Goal: Information Seeking & Learning: Check status

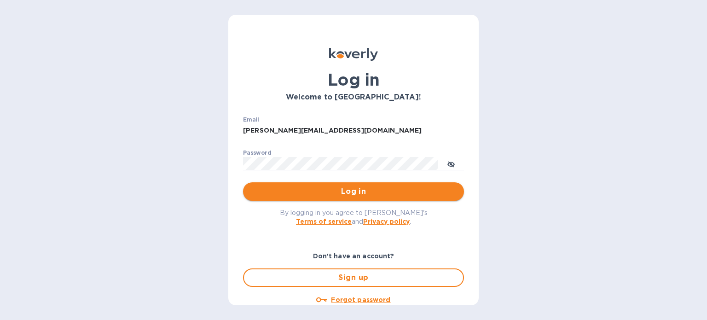
click at [346, 193] on span "Log in" at bounding box center [353, 191] width 206 height 11
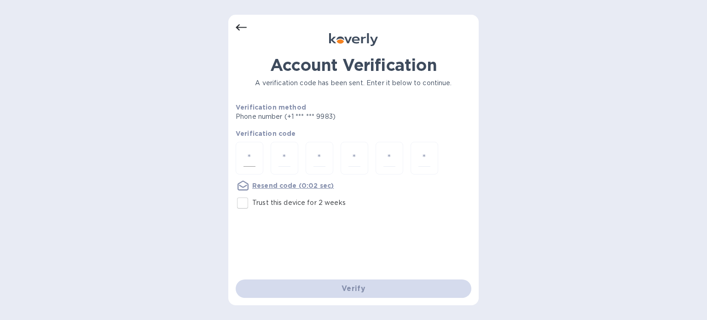
click at [239, 163] on div at bounding box center [250, 158] width 28 height 33
type input "1"
type input "7"
type input "8"
type input "4"
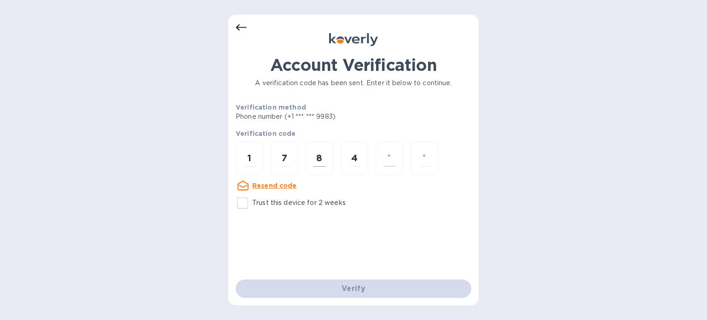
type input "3"
type input "5"
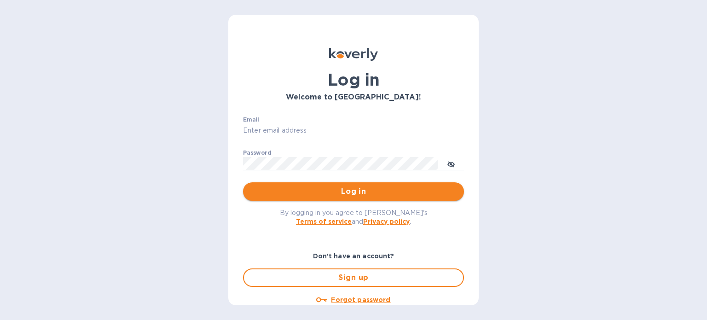
type input "janice@dragonlinkusa.com"
click at [339, 192] on span "Log in" at bounding box center [353, 191] width 206 height 11
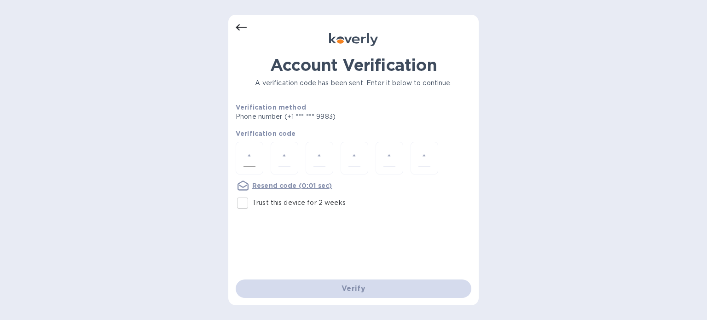
click at [249, 158] on input "number" at bounding box center [250, 158] width 12 height 17
type input "9"
type input "7"
type input "9"
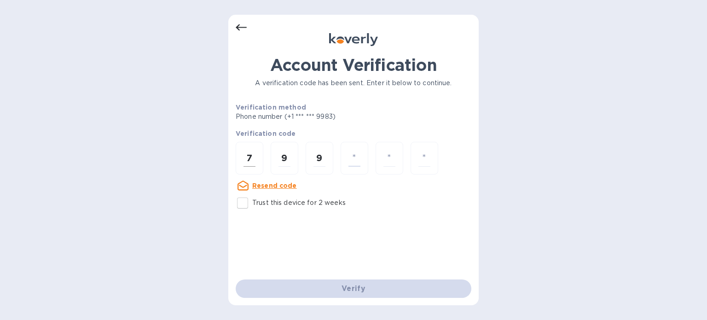
type input "1"
type input "9"
type input "8"
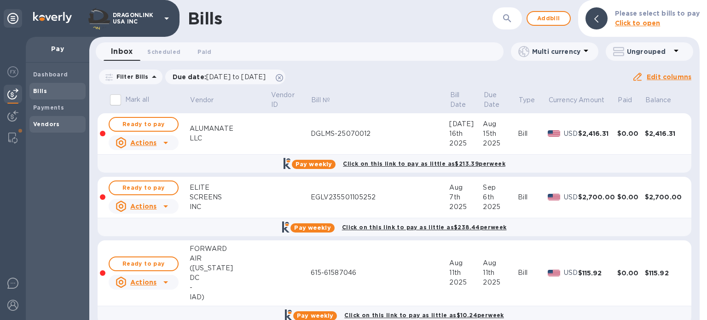
click at [52, 122] on b "Vendors" at bounding box center [46, 124] width 27 height 7
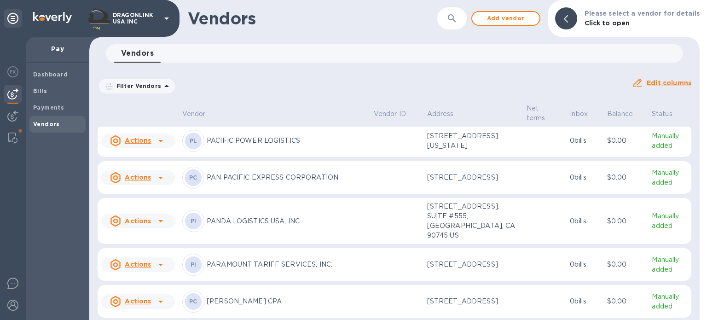
scroll to position [7166, 0]
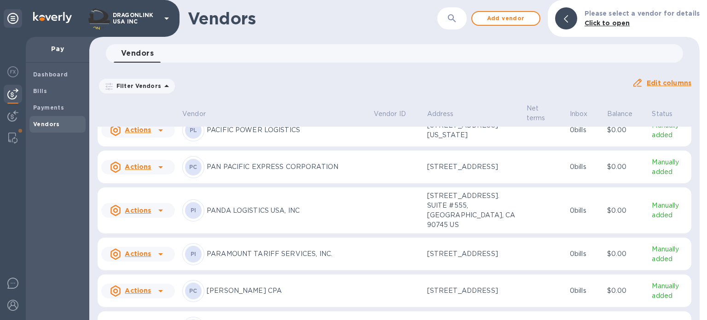
click at [450, 24] on button "button" at bounding box center [452, 18] width 22 height 22
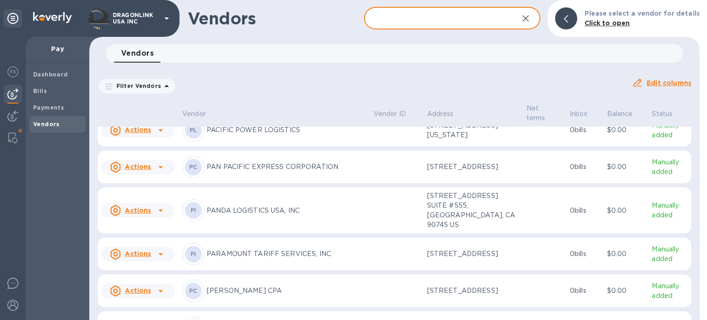
paste input "Pacific Custom Components"
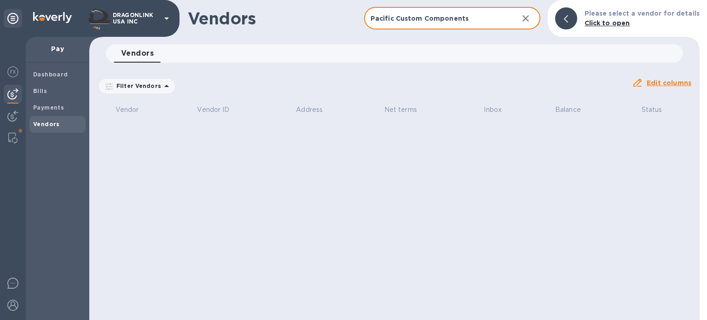
type input "Pacific Custom Components"
click at [44, 127] on b "Vendors" at bounding box center [46, 124] width 27 height 7
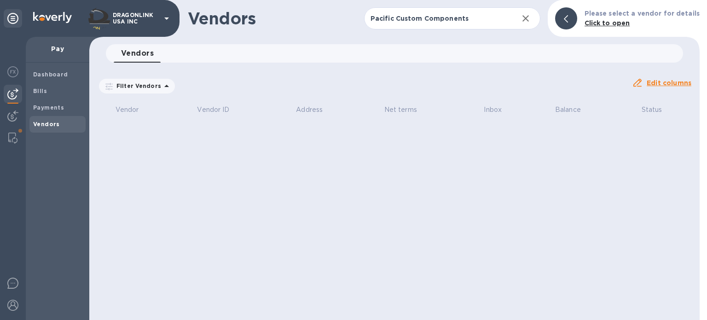
click at [129, 90] on div "Filter Vendors" at bounding box center [137, 86] width 76 height 15
click at [161, 84] on icon at bounding box center [166, 86] width 11 height 11
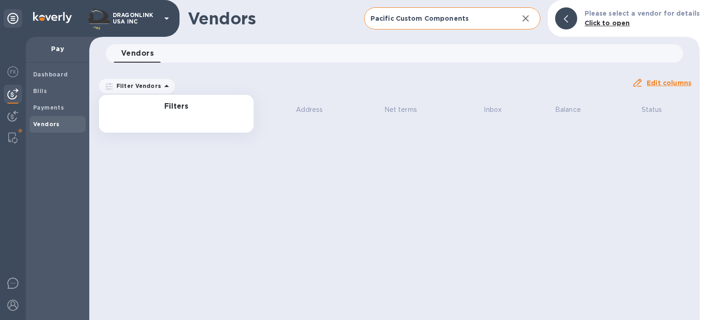
click at [531, 21] on icon "button" at bounding box center [525, 18] width 11 height 11
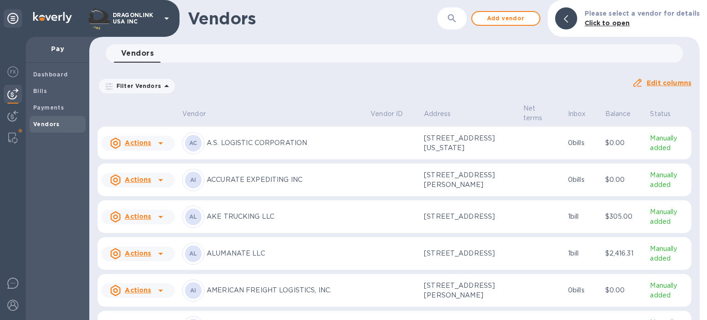
click at [154, 85] on p "Filter Vendors" at bounding box center [137, 86] width 48 height 8
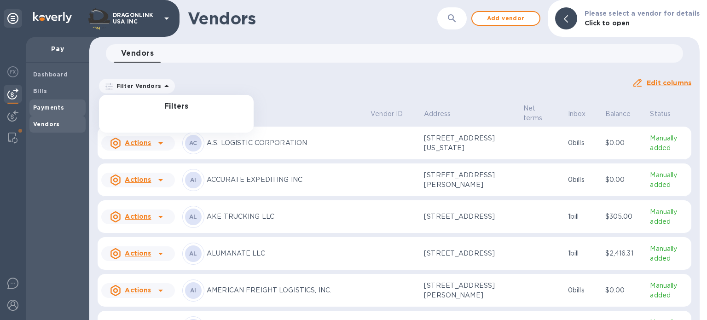
click at [43, 107] on b "Payments" at bounding box center [48, 107] width 31 height 7
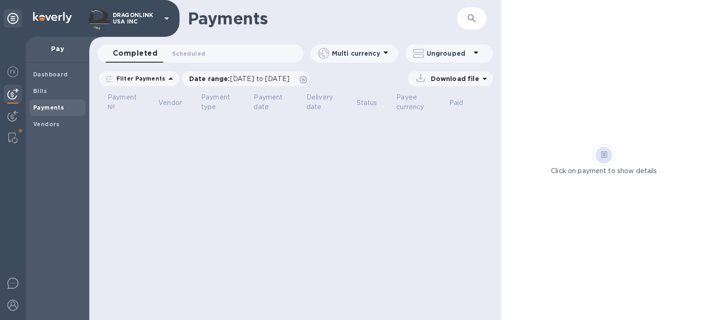
click at [145, 81] on p "Filter Payments" at bounding box center [139, 79] width 52 height 8
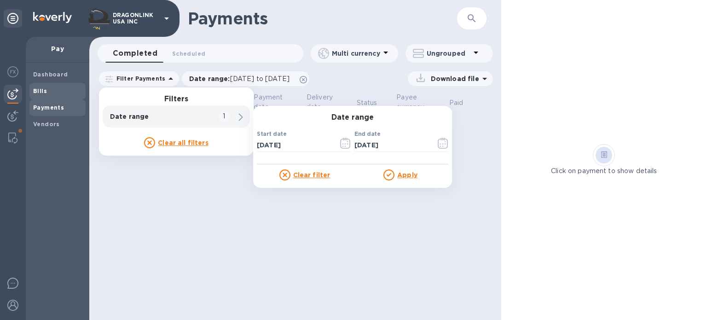
click at [45, 90] on b "Bills" at bounding box center [40, 90] width 14 height 7
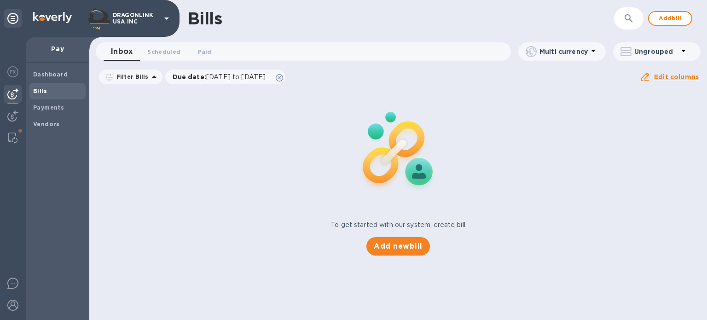
click at [122, 77] on p "Filter Bills" at bounding box center [131, 77] width 36 height 8
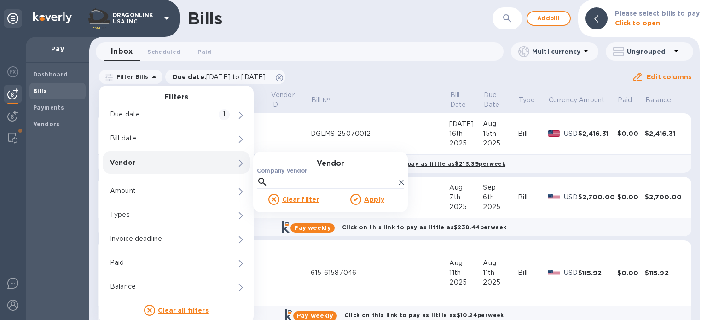
click at [155, 166] on p "Vendor" at bounding box center [160, 162] width 101 height 9
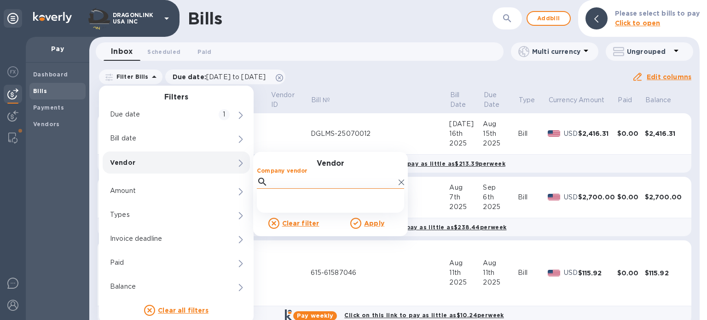
click at [295, 183] on input "Company vendor" at bounding box center [333, 182] width 123 height 14
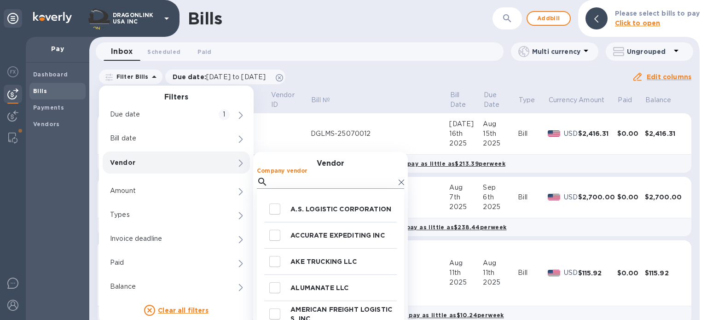
paste input "Pacific Custom Components"
type input "Pacific Custom Components"
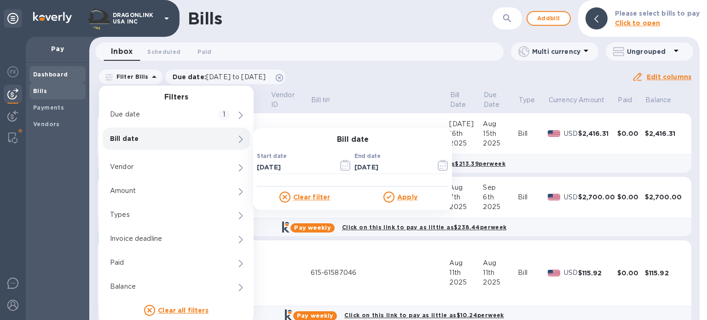
click at [48, 77] on b "Dashboard" at bounding box center [50, 74] width 35 height 7
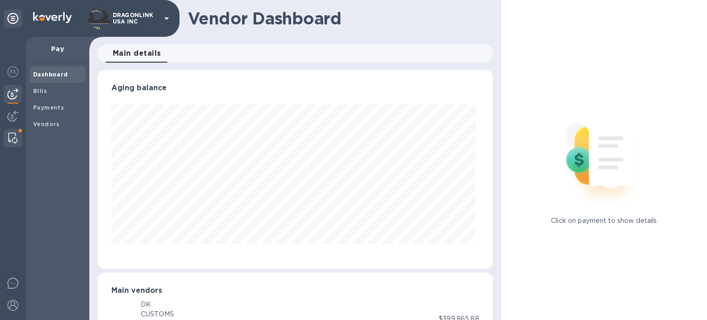
scroll to position [199, 392]
click at [51, 122] on b "Vendors" at bounding box center [46, 124] width 27 height 7
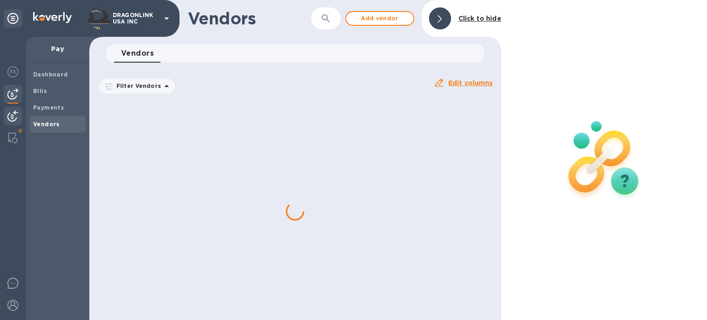
click at [13, 117] on img at bounding box center [12, 116] width 11 height 11
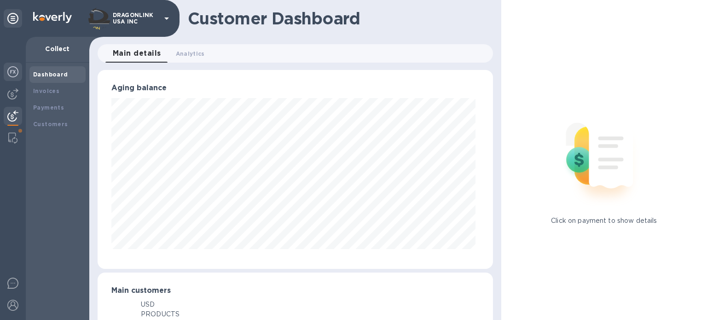
click at [13, 75] on img at bounding box center [12, 71] width 11 height 11
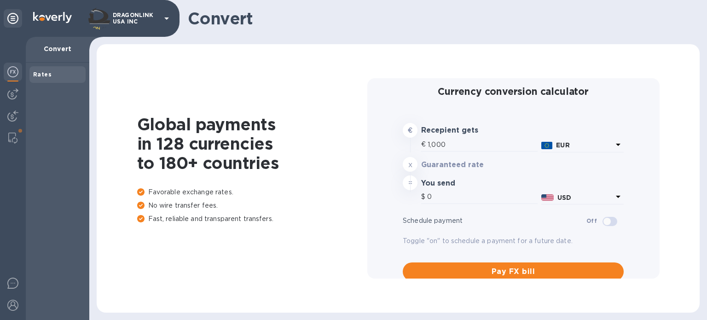
type input "1,168.62"
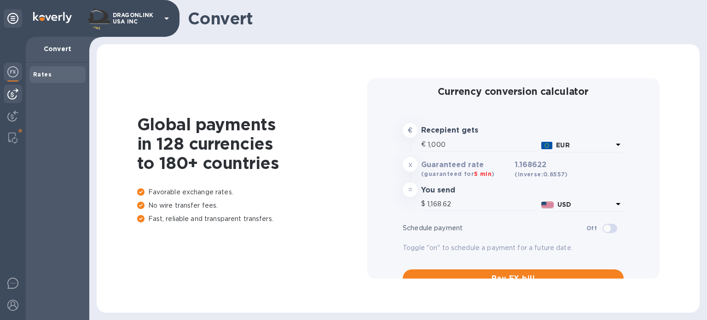
click at [12, 92] on img at bounding box center [12, 93] width 11 height 11
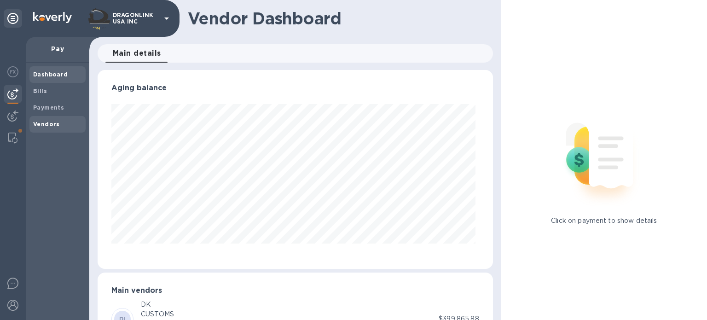
scroll to position [199, 392]
click at [46, 121] on b "Vendors" at bounding box center [46, 124] width 27 height 7
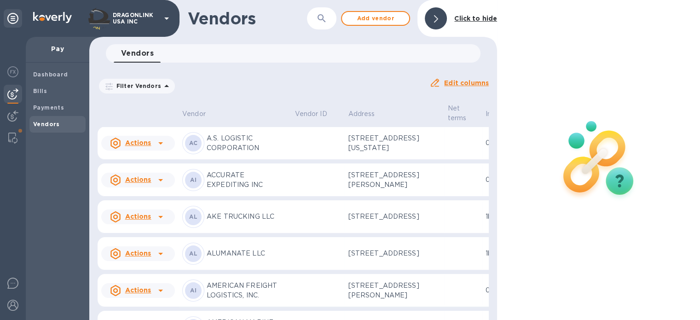
click at [155, 86] on p "Filter Vendors" at bounding box center [137, 86] width 48 height 8
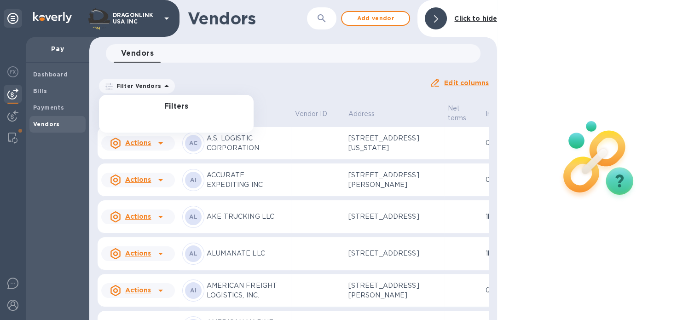
click at [175, 113] on div "Filters" at bounding box center [176, 114] width 155 height 38
click at [129, 86] on p "Filter Vendors" at bounding box center [137, 86] width 48 height 8
click at [54, 108] on b "Payments" at bounding box center [48, 107] width 31 height 7
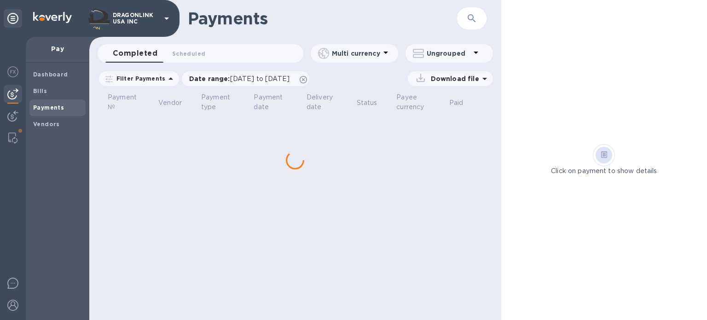
click at [146, 79] on p "Filter Payments" at bounding box center [139, 79] width 52 height 8
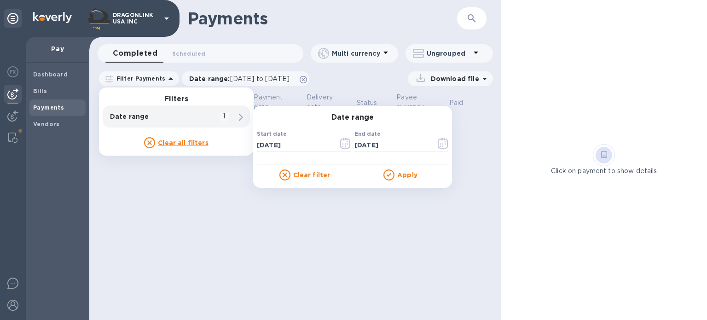
click at [194, 117] on p "Date range" at bounding box center [160, 116] width 101 height 9
click at [146, 80] on p "Filter Payments" at bounding box center [139, 79] width 52 height 8
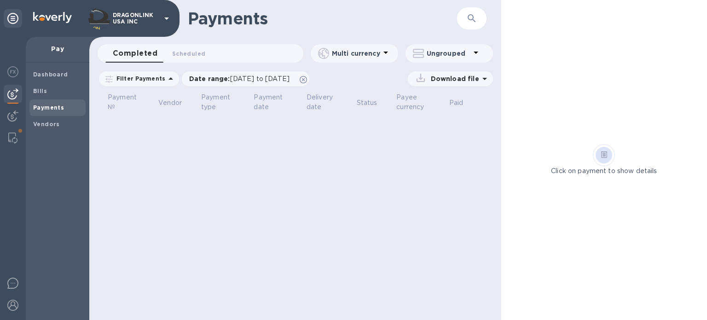
click at [169, 79] on icon at bounding box center [171, 78] width 5 height 2
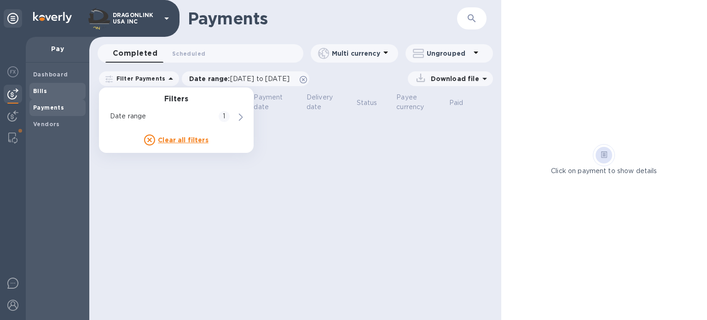
click at [55, 91] on span "Bills" at bounding box center [57, 91] width 49 height 9
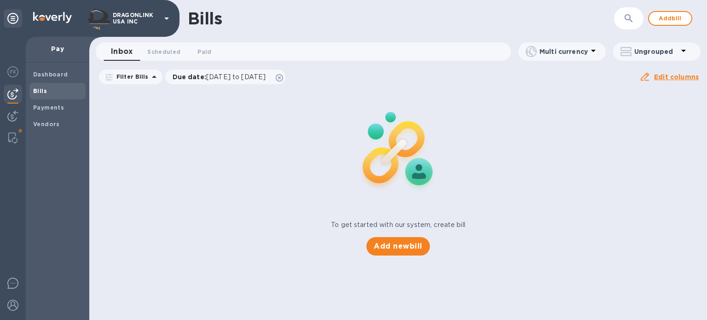
click at [136, 81] on p "Filter Bills" at bounding box center [131, 77] width 36 height 8
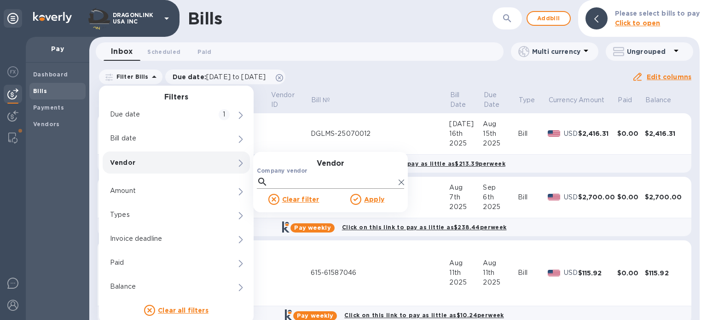
click at [287, 179] on input "Company vendor" at bounding box center [333, 182] width 123 height 14
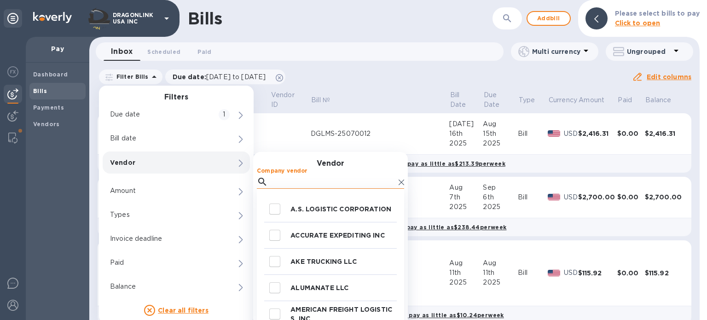
paste input "Pacific Custom Components"
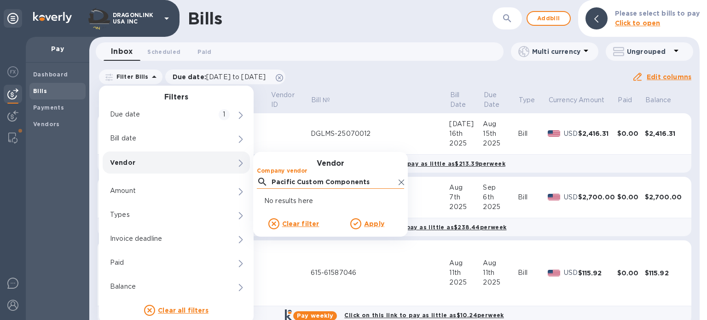
drag, startPoint x: 317, startPoint y: 181, endPoint x: 379, endPoint y: 181, distance: 62.2
click at [379, 181] on input "Pacific Custom Components" at bounding box center [333, 182] width 123 height 14
type input "Pacific"
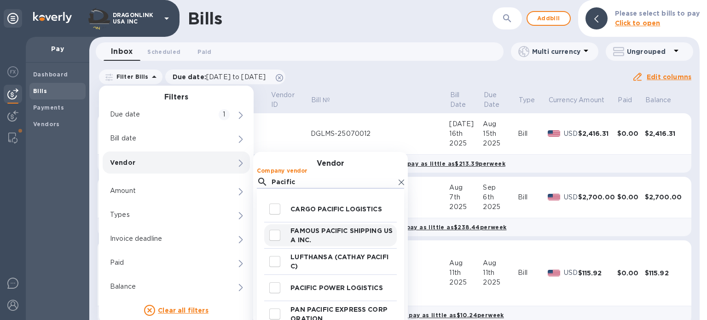
scroll to position [29, 0]
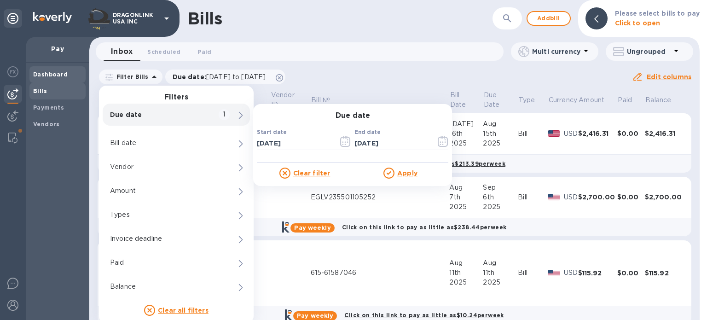
click at [54, 71] on b "Dashboard" at bounding box center [50, 74] width 35 height 7
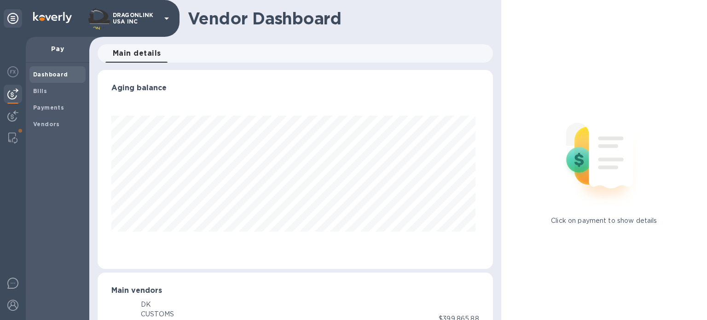
click at [142, 53] on span "Main details 0" at bounding box center [137, 53] width 48 height 13
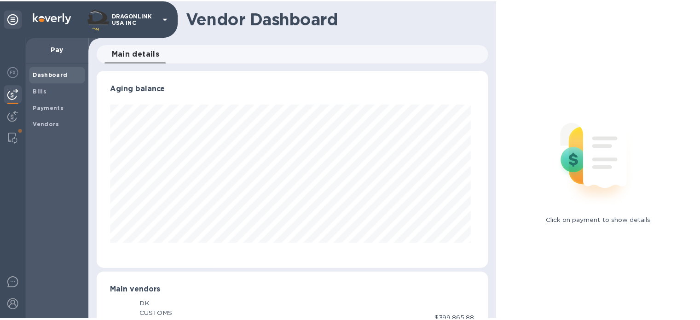
scroll to position [199, 392]
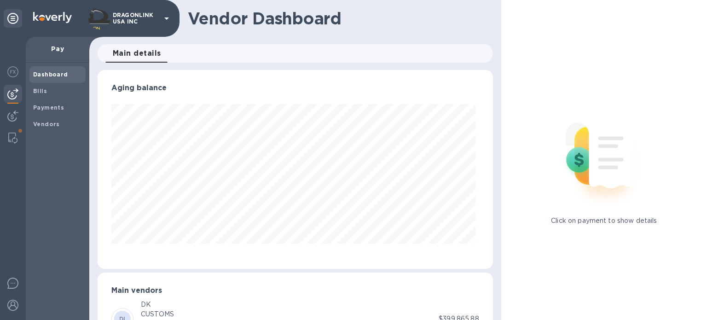
click at [142, 54] on span "Main details 0" at bounding box center [137, 53] width 48 height 13
click at [46, 125] on b "Vendors" at bounding box center [46, 124] width 27 height 7
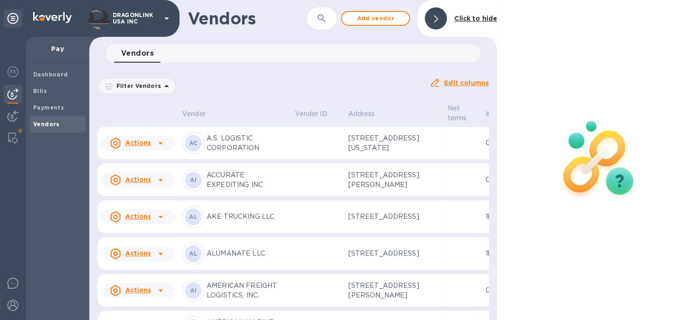
click at [142, 59] on span "Vendors 0" at bounding box center [137, 53] width 33 height 13
click at [154, 88] on p "Filter Vendors" at bounding box center [137, 86] width 48 height 8
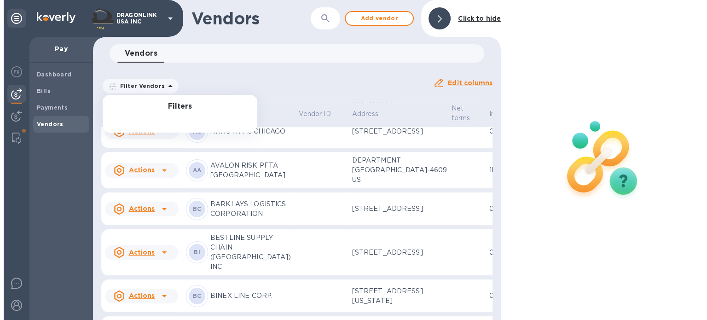
scroll to position [576, 0]
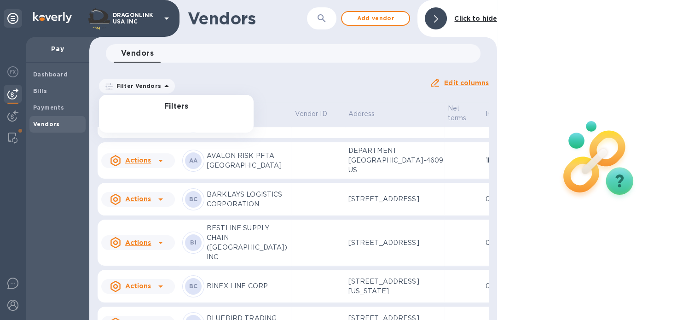
click at [160, 114] on div "Filters" at bounding box center [176, 114] width 155 height 38
click at [160, 116] on div "Filters" at bounding box center [176, 114] width 155 height 38
click at [191, 115] on div "Filters" at bounding box center [176, 114] width 155 height 38
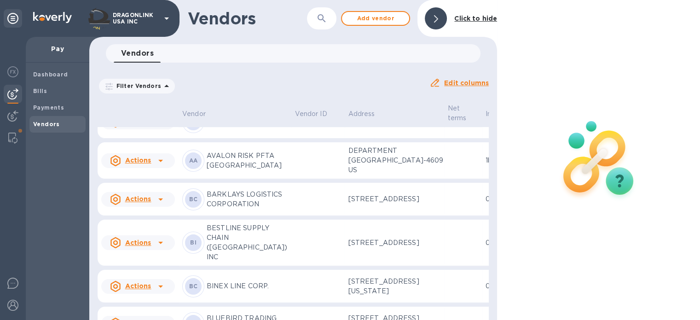
click at [439, 16] on div at bounding box center [436, 18] width 22 height 22
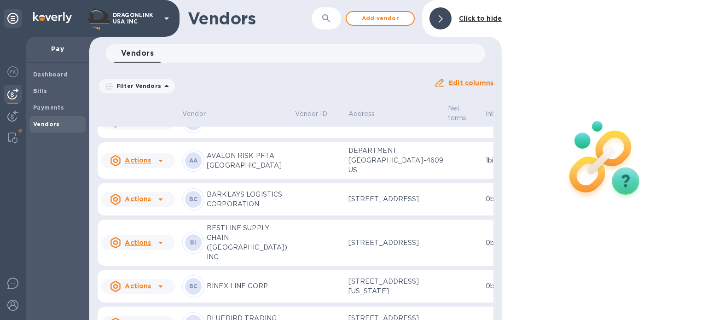
scroll to position [499, 0]
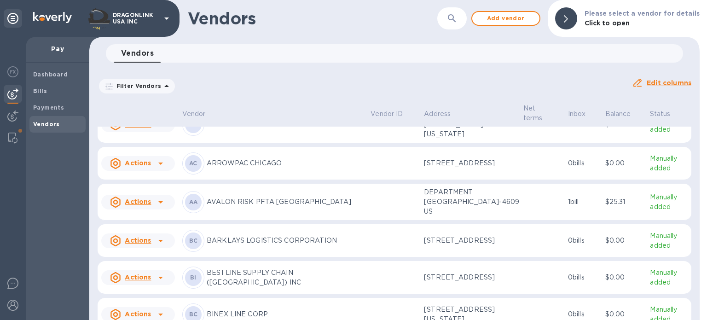
click at [456, 21] on icon "button" at bounding box center [452, 18] width 11 height 11
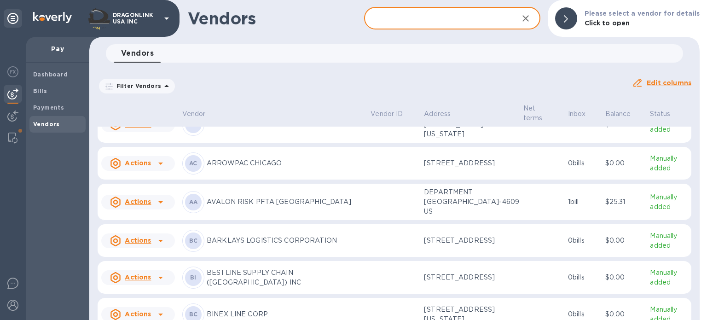
paste input "Pacific Custom Components"
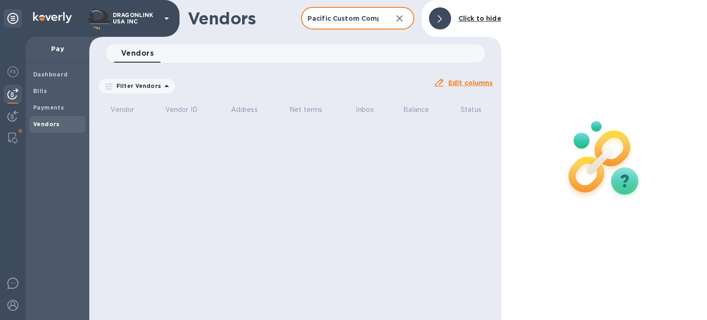
type input "Pacific Custom Components"
click at [401, 15] on icon "button" at bounding box center [399, 18] width 11 height 11
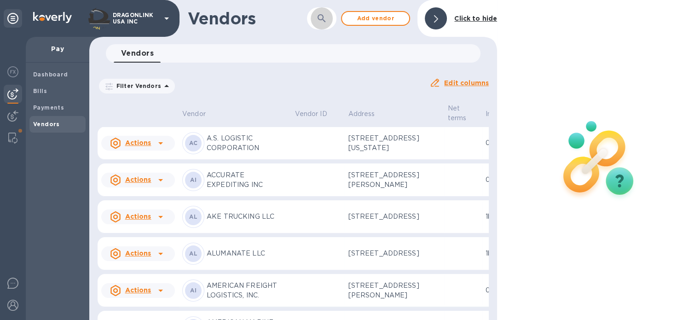
click at [319, 18] on icon "button" at bounding box center [321, 18] width 11 height 11
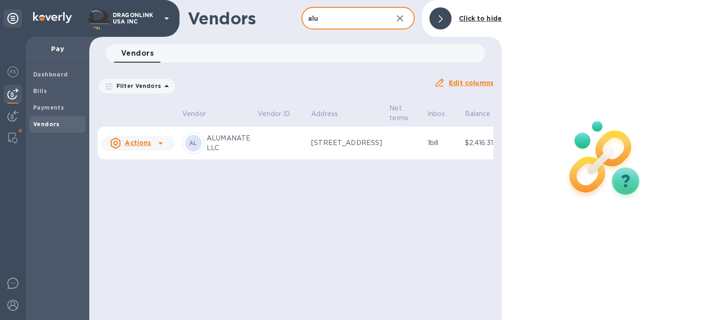
drag, startPoint x: 328, startPoint y: 23, endPoint x: 291, endPoint y: 19, distance: 37.4
click at [289, 20] on div "Vendors alu ​ Add vendor Click to hide" at bounding box center [295, 18] width 413 height 37
paste input "PACIFIC CUSTOM COMPONENTS CORPORATION"
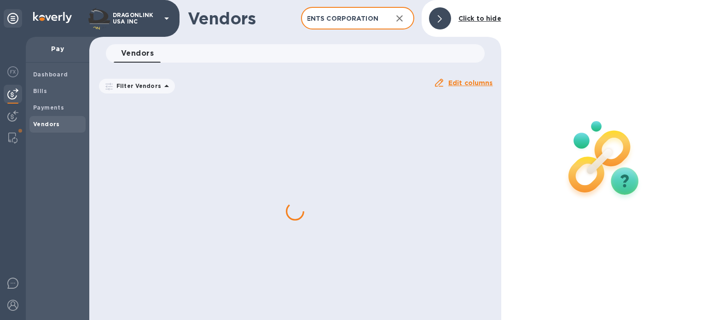
scroll to position [0, 0]
drag, startPoint x: 357, startPoint y: 16, endPoint x: 278, endPoint y: 17, distance: 79.2
click at [278, 17] on div "Vendors PACIFIC CUSTOM COMPONENTS CORPORATION ​ Add vendor Click to hide" at bounding box center [295, 18] width 412 height 37
click at [326, 14] on input "PACIFIC CUSTOM COMPONENTS CORPORATION" at bounding box center [343, 18] width 84 height 23
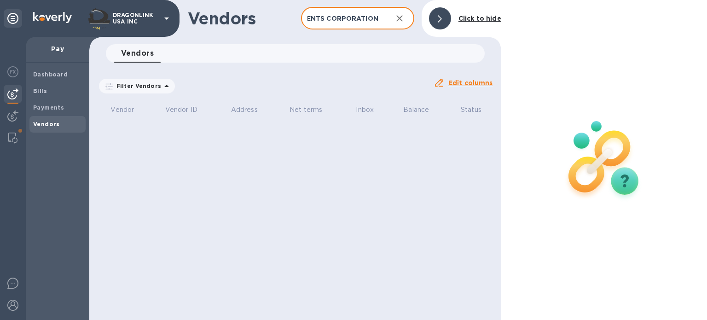
drag, startPoint x: 353, startPoint y: 16, endPoint x: 396, endPoint y: 17, distance: 43.3
click at [396, 17] on div "PACIFIC CUSTOM COMPONENTS CORPORATION ​" at bounding box center [357, 18] width 113 height 23
click at [338, 20] on input "PACIFIC CUSTOM COMPONENTS CORPORATION" at bounding box center [343, 18] width 84 height 23
drag, startPoint x: 329, startPoint y: 19, endPoint x: 395, endPoint y: 20, distance: 65.4
click at [395, 20] on div "PACIFIC CUSTOM COMPONENTS CORPORATION ​" at bounding box center [357, 18] width 113 height 23
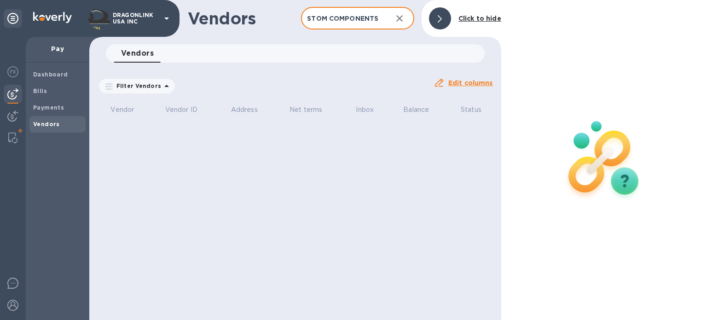
scroll to position [0, 53]
type input "PACIFIC CUSTOM COMPONENTS"
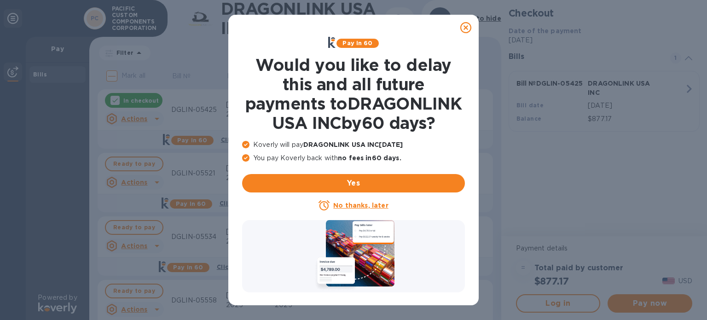
click at [465, 30] on icon at bounding box center [465, 27] width 11 height 11
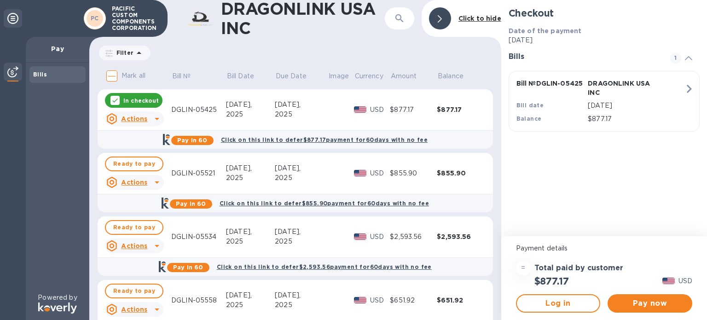
click at [137, 53] on icon at bounding box center [139, 53] width 5 height 2
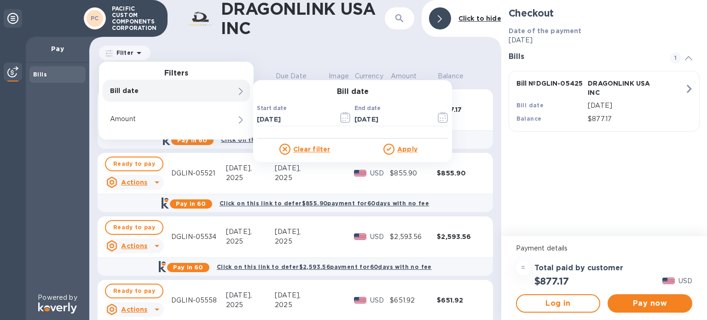
click at [181, 41] on div "DRAGONLINK USA INC ​ Click to hide Filter Filters Bill date Bill date Start dat…" at bounding box center [295, 160] width 412 height 320
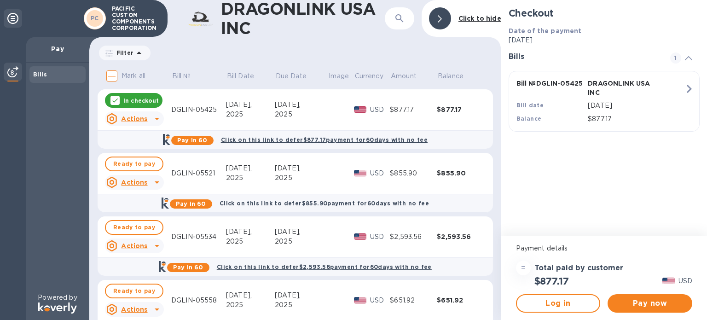
click at [251, 11] on h1 "DRAGONLINK USA INC" at bounding box center [303, 18] width 164 height 39
click at [138, 56] on icon at bounding box center [139, 52] width 11 height 11
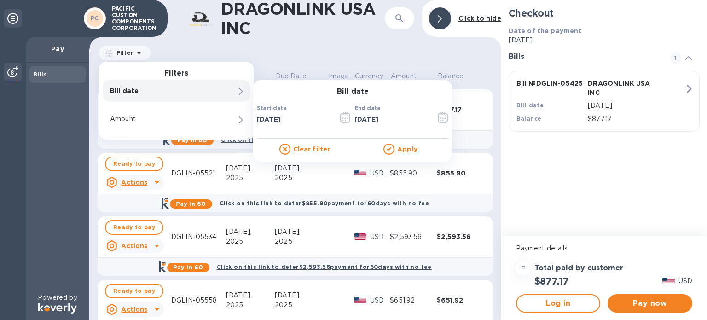
click at [180, 44] on div "DRAGONLINK USA INC ​ Click to hide Filter Filters Bill date Bill date Start dat…" at bounding box center [295, 160] width 412 height 320
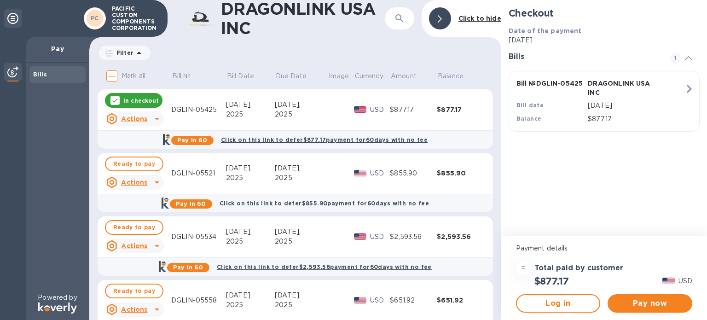
click at [130, 19] on p "PACIFIC CUSTOM COMPONENTS CORPORATION" at bounding box center [135, 19] width 46 height 26
click at [38, 71] on b "Bills" at bounding box center [40, 74] width 14 height 7
click at [11, 73] on img at bounding box center [12, 71] width 11 height 11
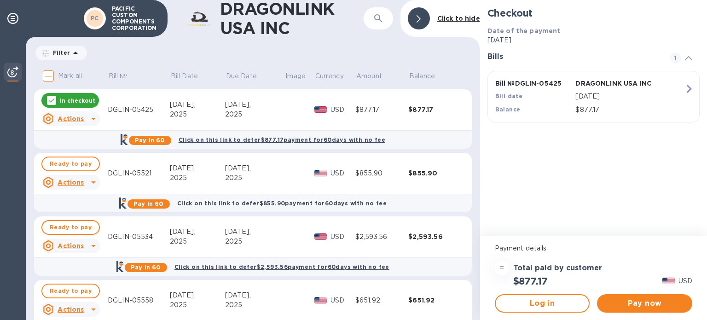
click at [13, 72] on img at bounding box center [12, 71] width 11 height 11
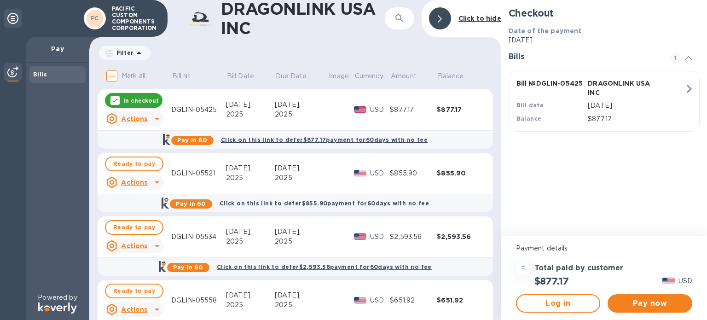
click at [43, 76] on b "Bills" at bounding box center [40, 74] width 14 height 7
click at [125, 52] on p "Filter" at bounding box center [123, 53] width 21 height 8
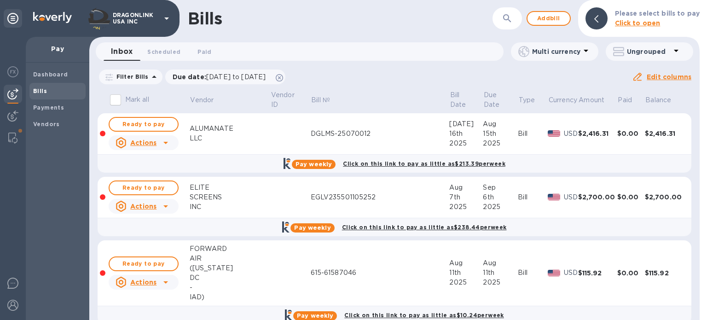
click at [42, 88] on b "Bills" at bounding box center [40, 90] width 14 height 7
click at [142, 75] on p "Filter Bills" at bounding box center [131, 77] width 36 height 8
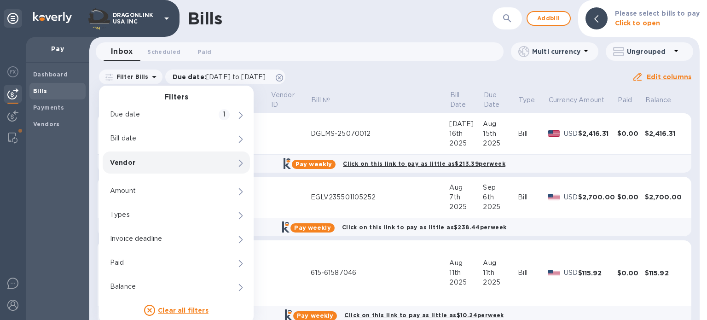
click at [149, 170] on div "Vendor 0" at bounding box center [176, 162] width 147 height 22
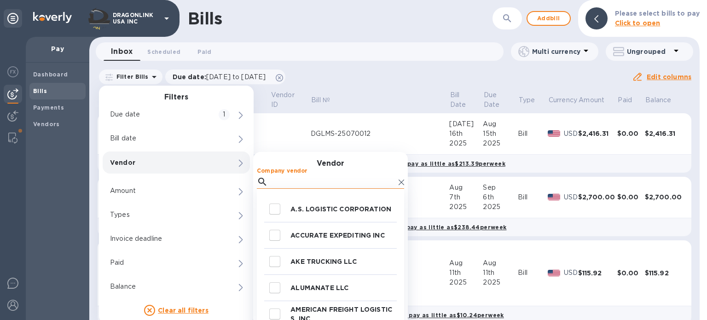
click at [284, 182] on input "Company vendor" at bounding box center [333, 182] width 123 height 14
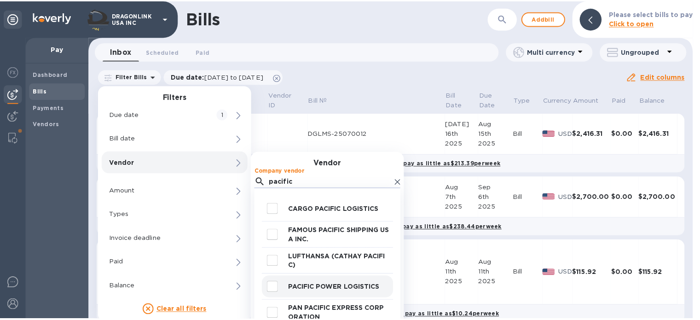
scroll to position [29, 0]
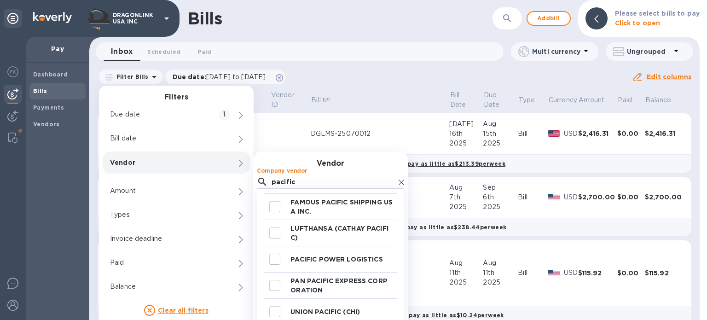
type input "pacific"
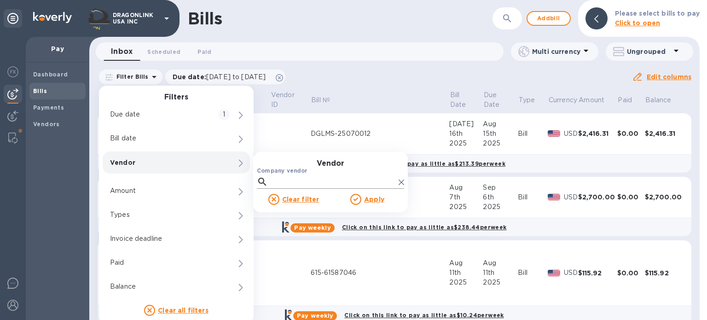
click at [285, 181] on input "Company vendor" at bounding box center [333, 182] width 123 height 14
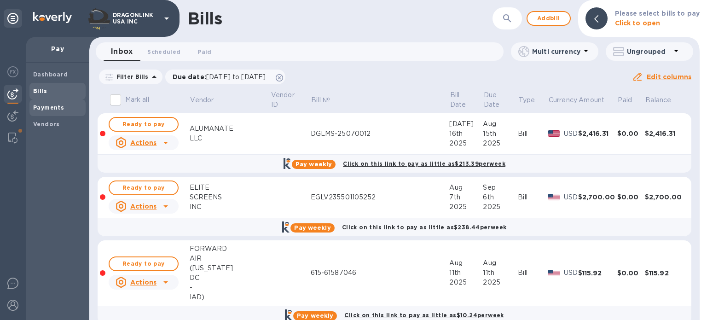
click at [43, 109] on b "Payments" at bounding box center [48, 107] width 31 height 7
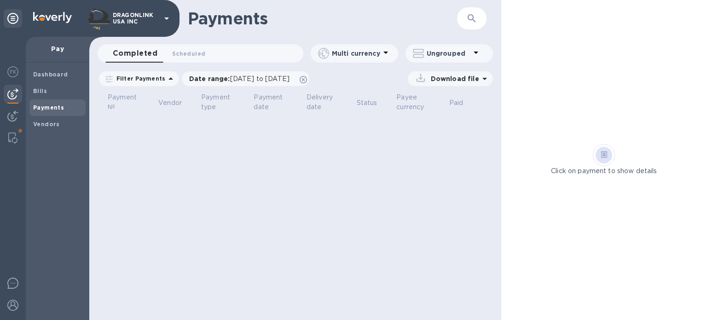
click at [142, 80] on p "Filter Payments" at bounding box center [139, 79] width 52 height 8
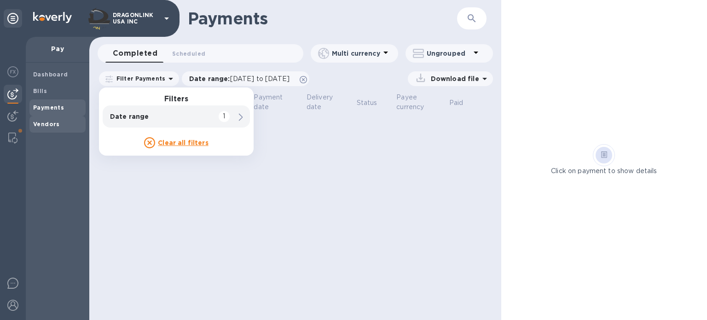
click at [38, 121] on b "Vendors" at bounding box center [46, 124] width 27 height 7
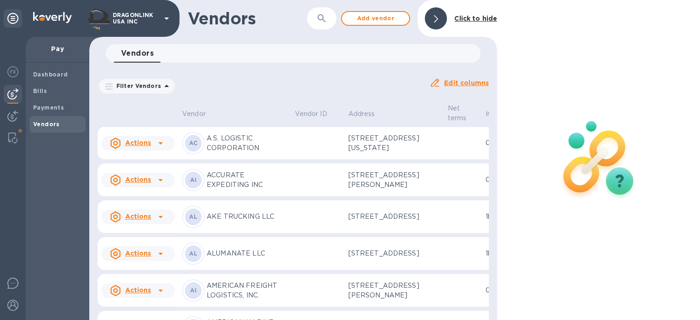
click at [146, 89] on p "Filter Vendors" at bounding box center [137, 86] width 48 height 8
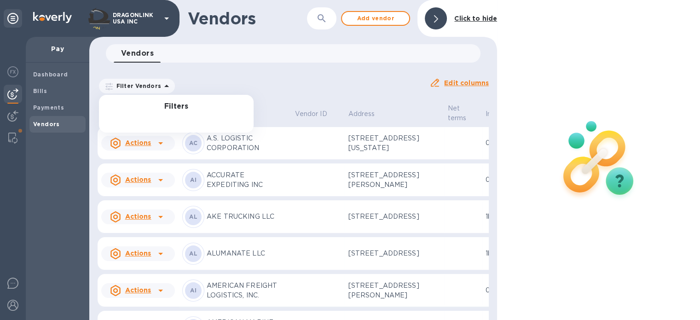
click at [206, 74] on div "Filter Vendors Filters Auto pay: All" at bounding box center [260, 86] width 332 height 25
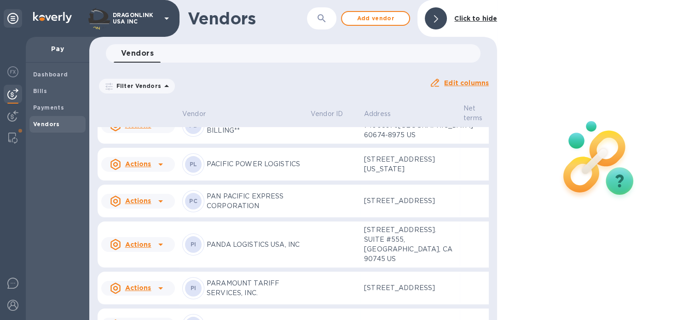
click at [246, 83] on div "Filter Vendors Auto pay: All" at bounding box center [260, 85] width 325 height 17
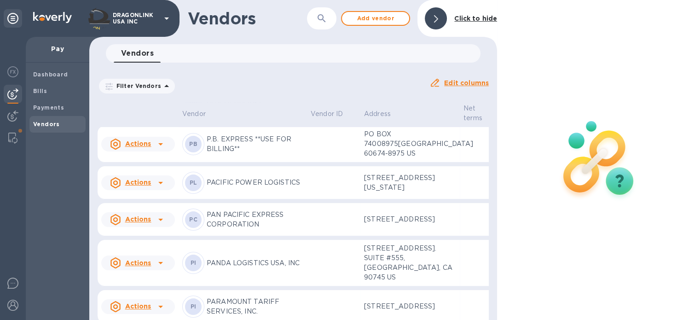
scroll to position [7096, 0]
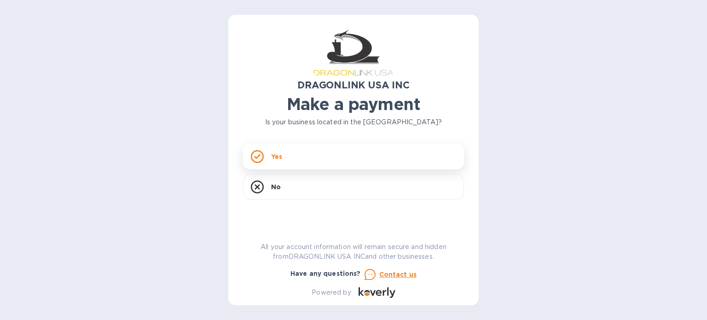
click at [274, 156] on p "Yes" at bounding box center [276, 156] width 11 height 9
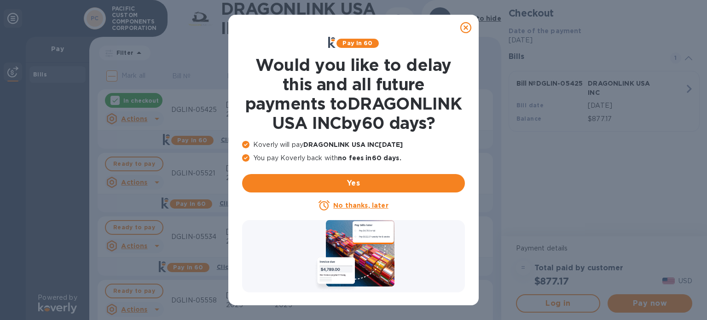
click at [462, 30] on icon at bounding box center [465, 27] width 11 height 11
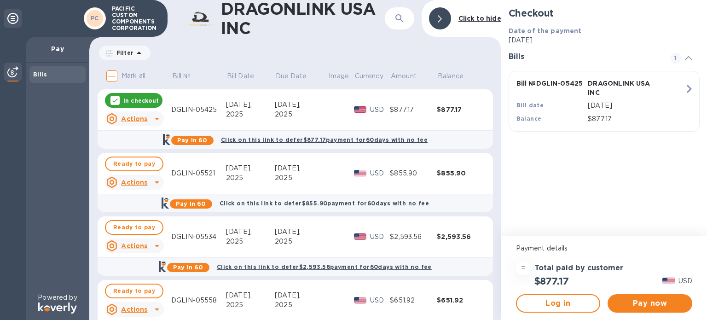
click at [317, 51] on div "Filter Amount" at bounding box center [296, 52] width 396 height 17
click at [158, 119] on icon at bounding box center [156, 118] width 11 height 11
click at [114, 100] on div at bounding box center [353, 160] width 707 height 320
click at [113, 101] on icon at bounding box center [114, 100] width 7 height 7
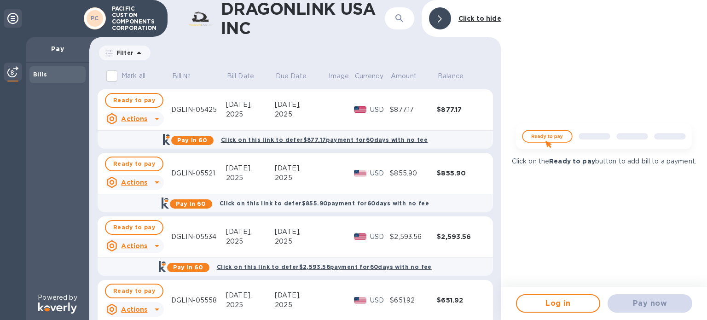
click at [162, 113] on div at bounding box center [157, 118] width 15 height 15
click at [153, 120] on div at bounding box center [353, 160] width 707 height 320
click at [155, 123] on icon at bounding box center [156, 118] width 11 height 11
click at [173, 51] on div at bounding box center [353, 160] width 707 height 320
click at [143, 53] on div "Filter" at bounding box center [125, 53] width 52 height 15
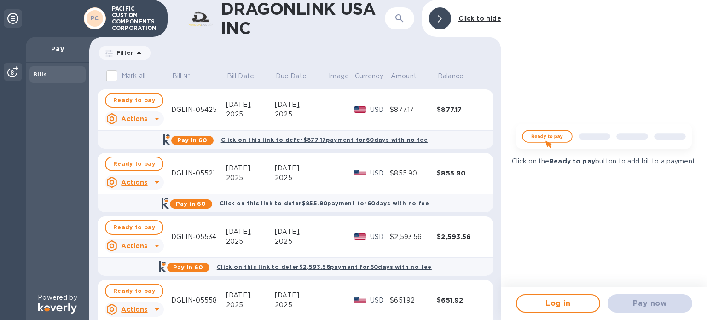
click at [212, 57] on div "Filter Amount" at bounding box center [296, 52] width 396 height 17
drag, startPoint x: 110, startPoint y: 5, endPoint x: 132, endPoint y: 17, distance: 25.0
click at [132, 17] on div "PACIFIC CUSTOM COMPONENTS CORPORATION" at bounding box center [135, 18] width 54 height 29
click at [147, 25] on p "PACIFIC CUSTOM COMPONENTS CORPORATION" at bounding box center [135, 19] width 46 height 26
click at [124, 141] on div "Pay in 60 Click on this link to defer $877.17 payment for 60 days with no fee" at bounding box center [295, 139] width 401 height 18
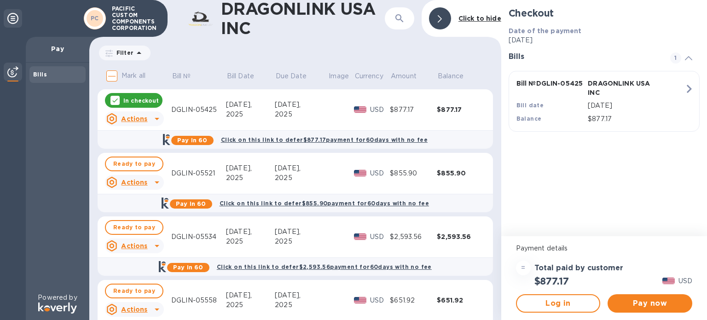
click at [114, 99] on icon at bounding box center [114, 100] width 7 height 7
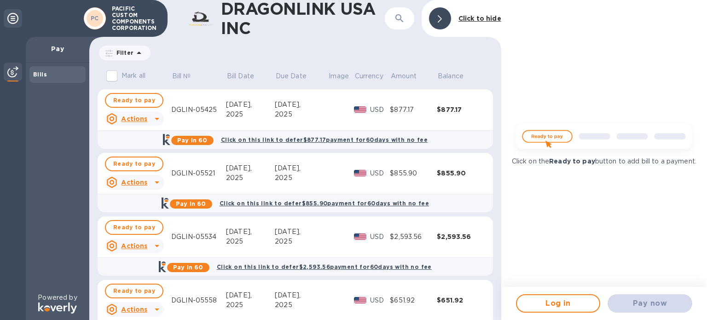
click at [116, 9] on p "PACIFIC CUSTOM COMPONENTS CORPORATION" at bounding box center [135, 19] width 46 height 26
drag, startPoint x: 112, startPoint y: 6, endPoint x: 146, endPoint y: 22, distance: 36.7
click at [141, 18] on p "PACIFIC CUSTOM COMPONENTS CORPORATION" at bounding box center [135, 19] width 46 height 26
click at [442, 19] on icon at bounding box center [440, 18] width 4 height 7
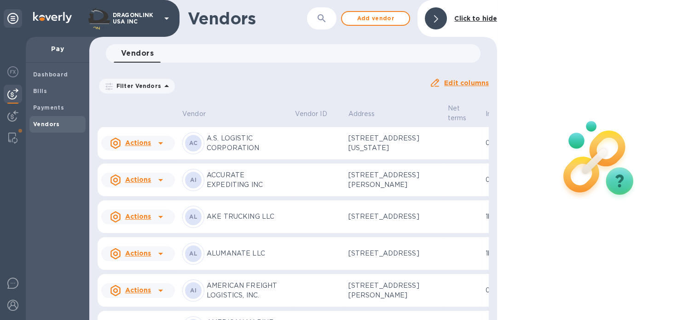
click at [53, 122] on b "Vendors" at bounding box center [46, 124] width 27 height 7
click at [153, 85] on p "Filter Vendors" at bounding box center [137, 86] width 48 height 8
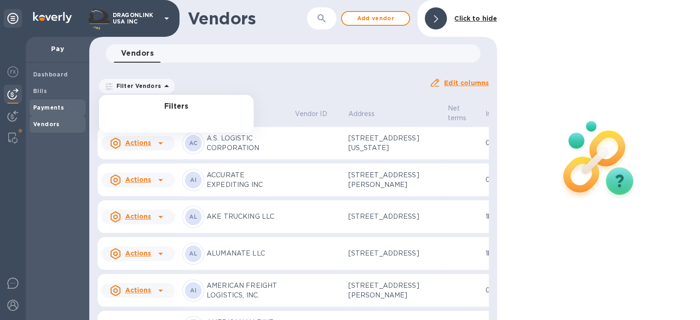
click at [39, 105] on b "Payments" at bounding box center [48, 107] width 31 height 7
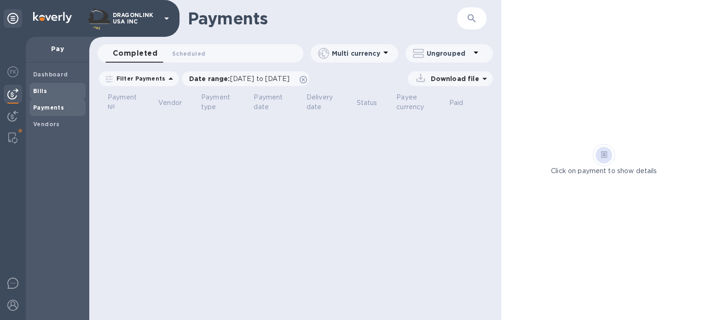
click at [39, 93] on b "Bills" at bounding box center [40, 90] width 14 height 7
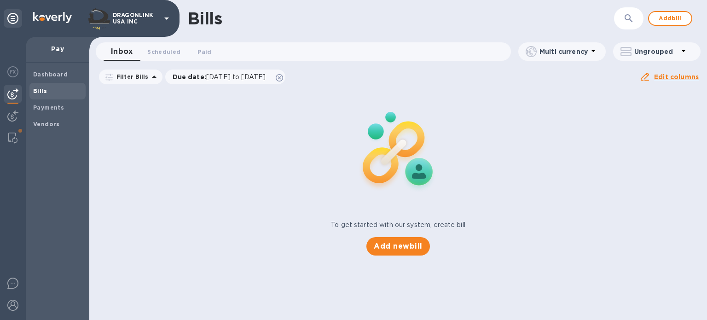
click at [149, 80] on icon at bounding box center [154, 76] width 11 height 11
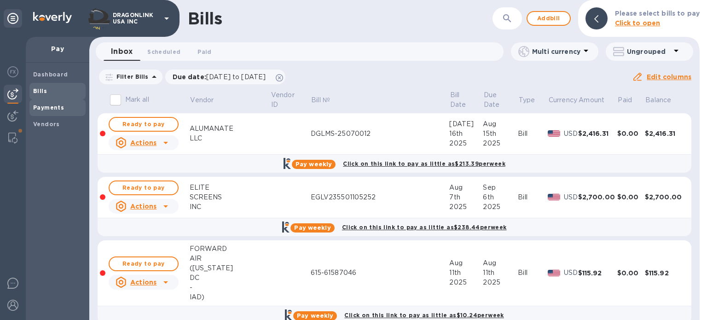
click at [53, 103] on span "Payments" at bounding box center [48, 107] width 31 height 9
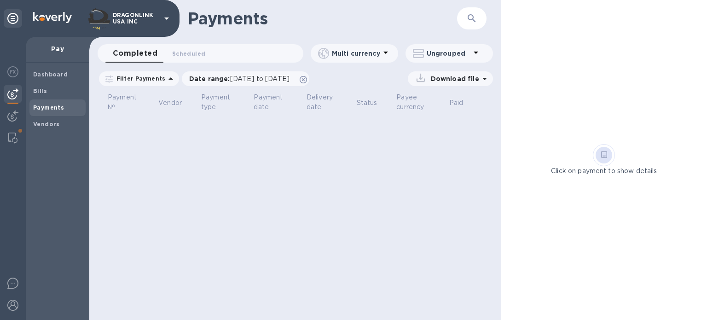
click at [159, 81] on p "Filter Payments" at bounding box center [139, 79] width 52 height 8
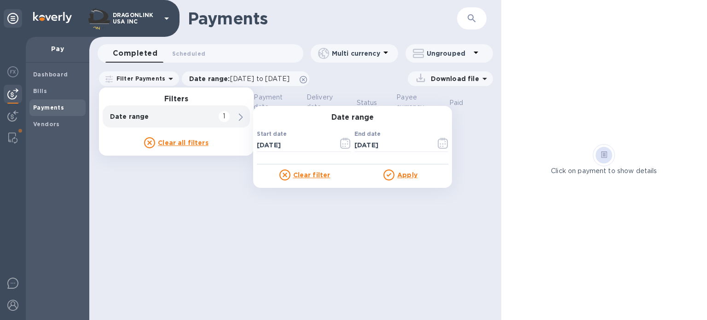
click at [313, 175] on u "Clear filter" at bounding box center [311, 174] width 37 height 7
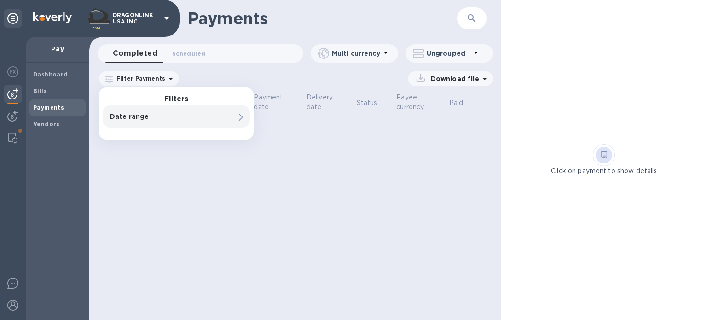
click at [239, 117] on icon at bounding box center [241, 117] width 4 height 7
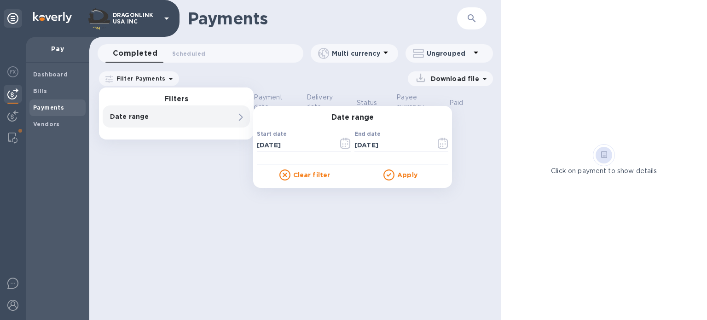
click at [291, 179] on icon at bounding box center [284, 174] width 11 height 11
click at [294, 177] on u "Clear filter" at bounding box center [311, 174] width 37 height 7
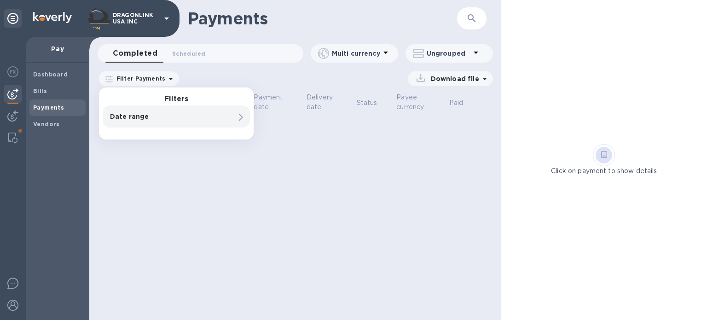
click at [165, 80] on icon at bounding box center [170, 78] width 11 height 11
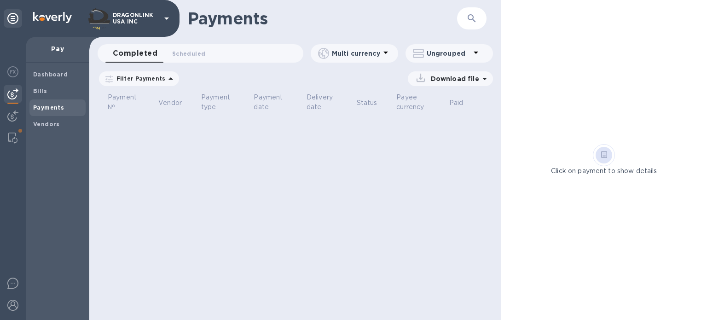
click at [170, 79] on icon at bounding box center [170, 78] width 11 height 11
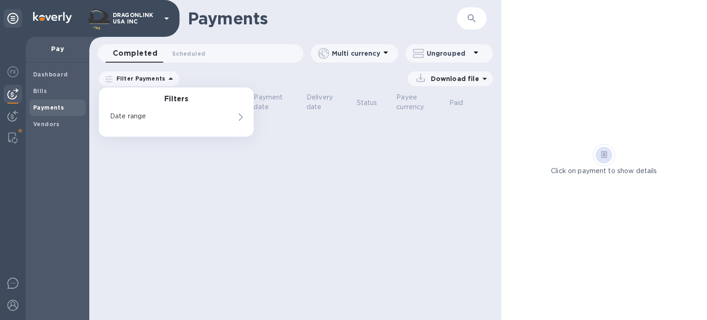
click at [169, 79] on icon at bounding box center [170, 78] width 11 height 11
click at [47, 117] on div "Vendors" at bounding box center [57, 124] width 56 height 17
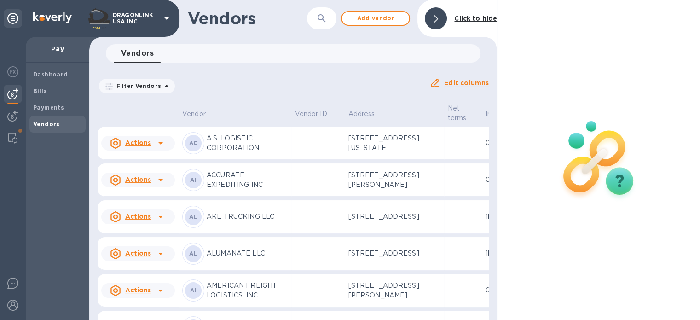
click at [153, 82] on p "Filter Vendors" at bounding box center [137, 86] width 48 height 8
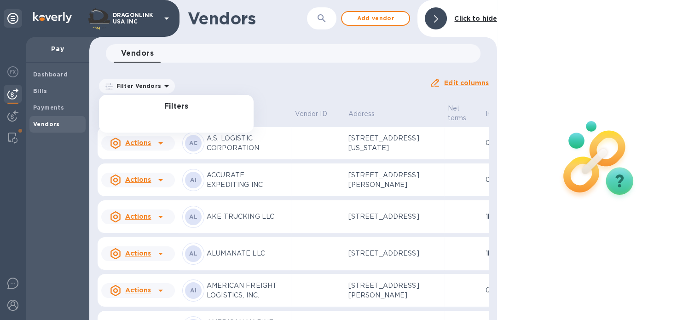
click at [174, 114] on div "Filters" at bounding box center [176, 114] width 155 height 38
click at [161, 86] on icon at bounding box center [166, 86] width 11 height 11
click at [138, 113] on div "Filters" at bounding box center [176, 114] width 155 height 38
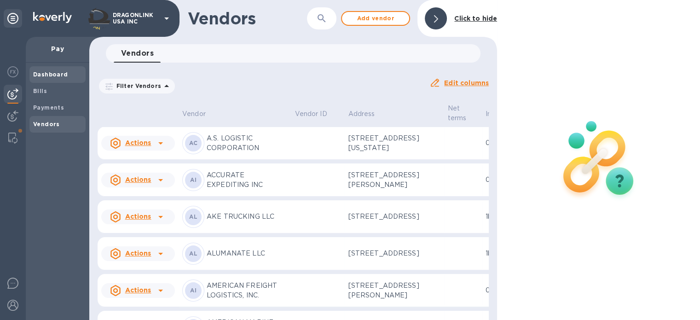
click at [44, 75] on b "Dashboard" at bounding box center [50, 74] width 35 height 7
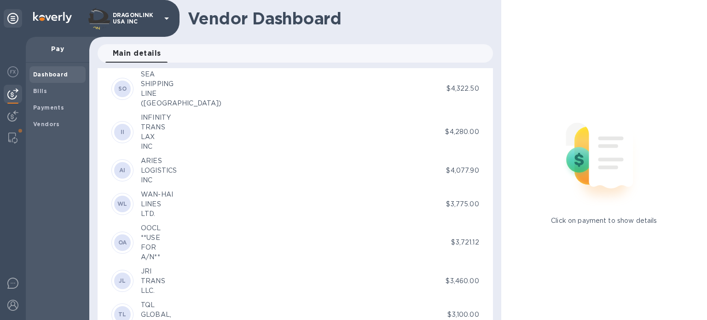
scroll to position [1381, 0]
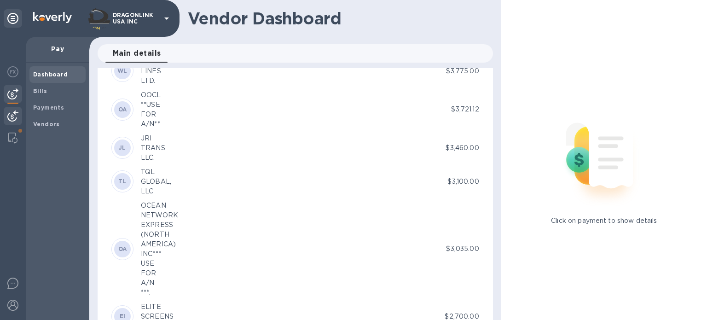
click at [12, 113] on img at bounding box center [12, 116] width 11 height 11
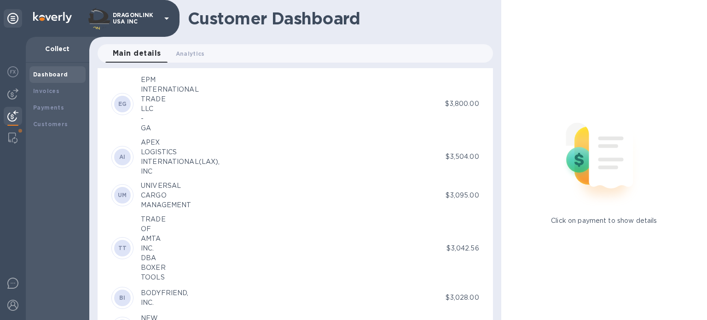
scroll to position [1381, 0]
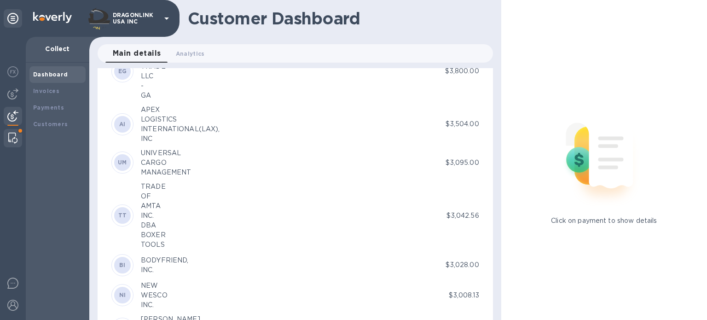
click at [11, 140] on img at bounding box center [12, 138] width 9 height 11
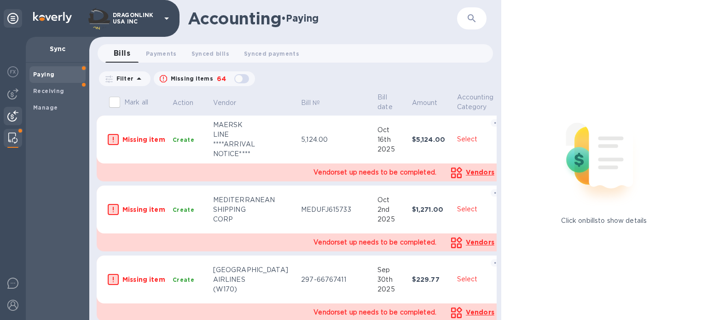
click at [15, 117] on img at bounding box center [12, 116] width 11 height 11
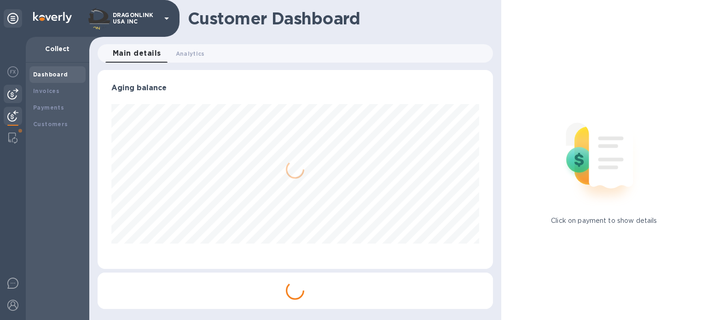
scroll to position [460253, 460060]
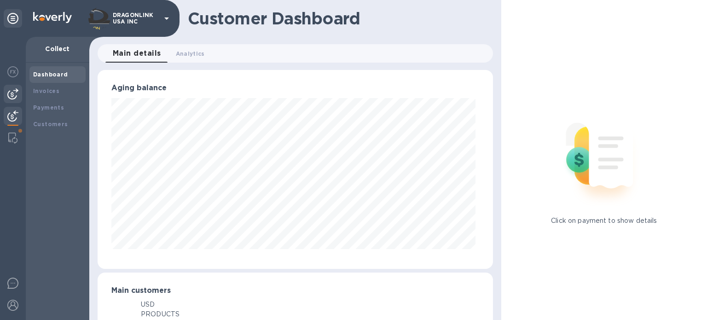
click at [11, 97] on img at bounding box center [12, 93] width 11 height 11
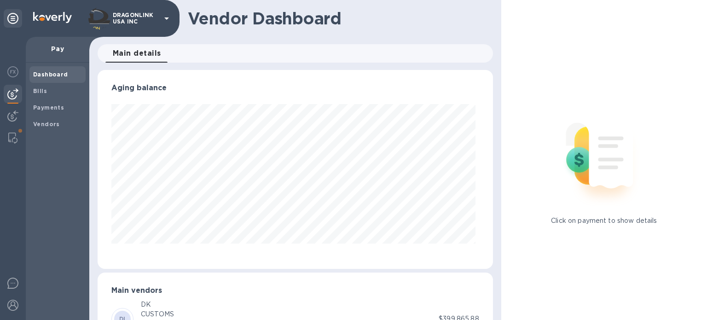
scroll to position [199, 392]
click at [10, 73] on img at bounding box center [12, 71] width 11 height 11
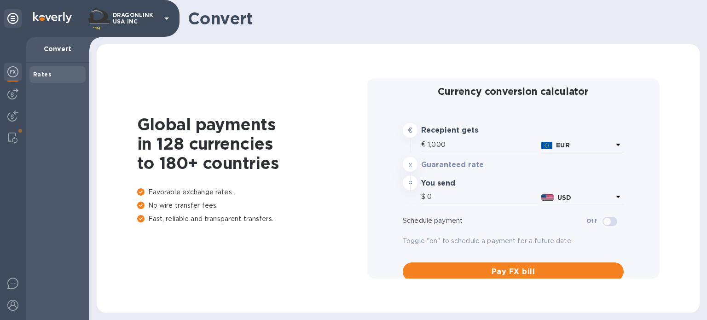
type input "1,168.52"
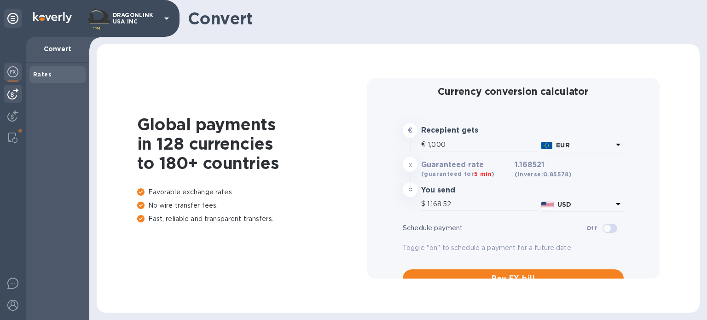
click at [20, 93] on div at bounding box center [13, 94] width 18 height 18
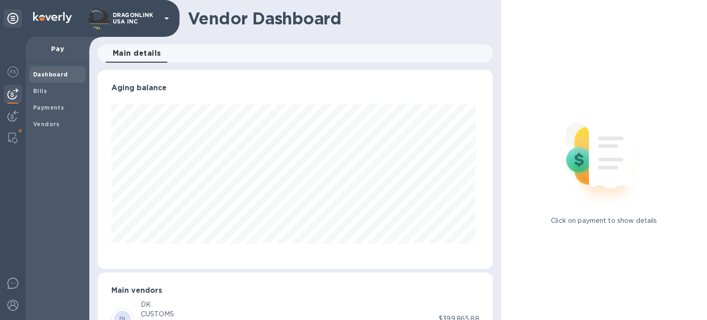
scroll to position [199, 392]
click at [155, 53] on span "Main details 0" at bounding box center [137, 53] width 48 height 13
click at [155, 55] on span "Main details 0" at bounding box center [137, 53] width 48 height 13
click at [167, 17] on icon at bounding box center [166, 18] width 5 height 2
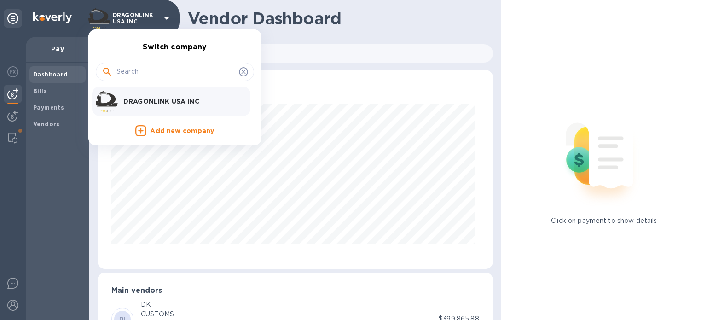
click at [34, 92] on div at bounding box center [353, 160] width 707 height 320
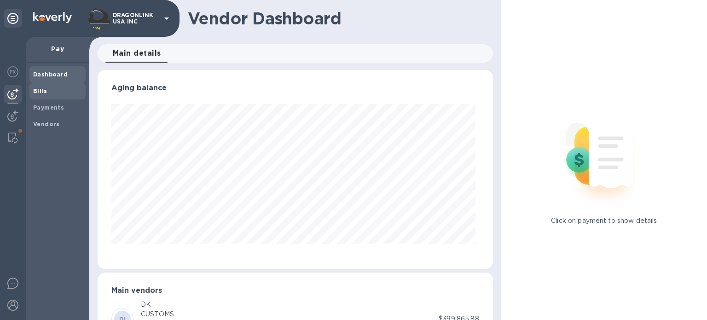
click at [39, 91] on b "Bills" at bounding box center [40, 90] width 14 height 7
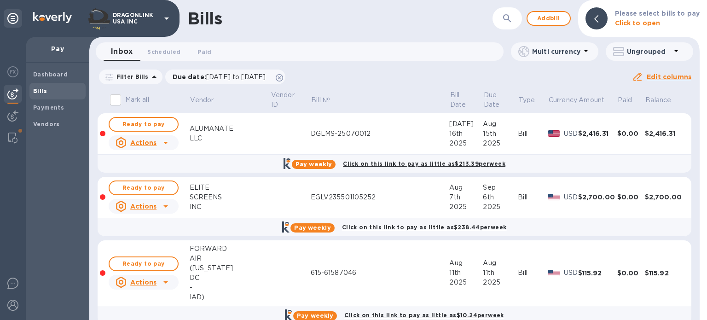
click at [141, 74] on p "Filter Bills" at bounding box center [131, 77] width 36 height 8
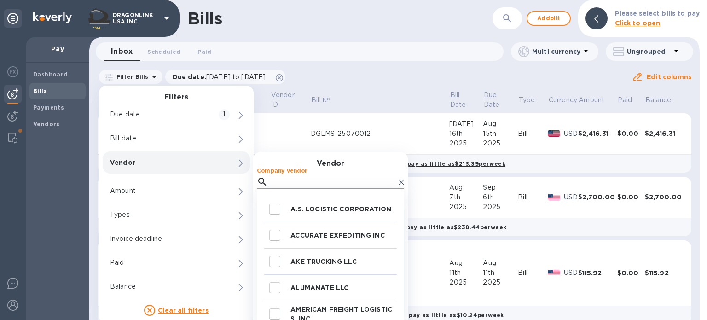
click at [283, 182] on input "Company vendor" at bounding box center [333, 182] width 123 height 14
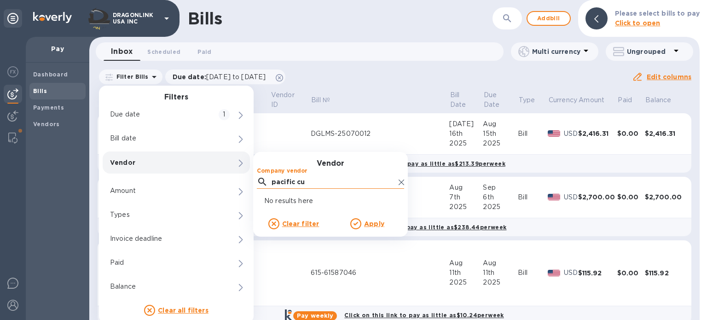
type input "pacific cu"
click at [373, 220] on u "Apply" at bounding box center [374, 223] width 20 height 7
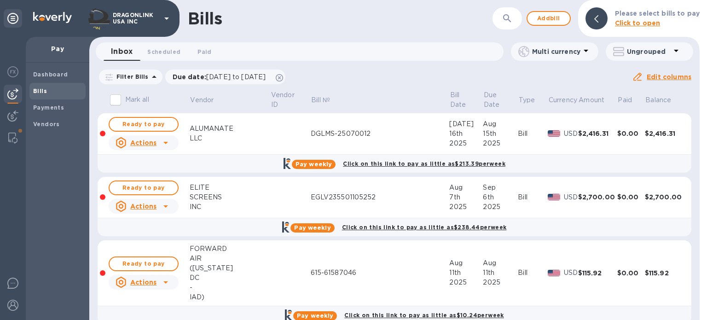
click at [167, 139] on icon at bounding box center [165, 142] width 11 height 11
click at [52, 110] on div at bounding box center [353, 160] width 707 height 320
click at [48, 106] on b "Payments" at bounding box center [48, 107] width 31 height 7
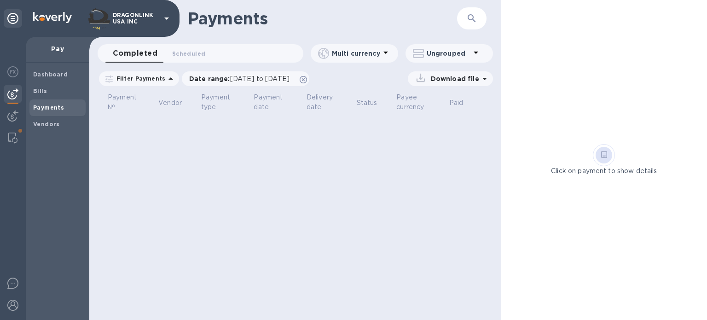
click at [166, 75] on icon at bounding box center [170, 78] width 11 height 11
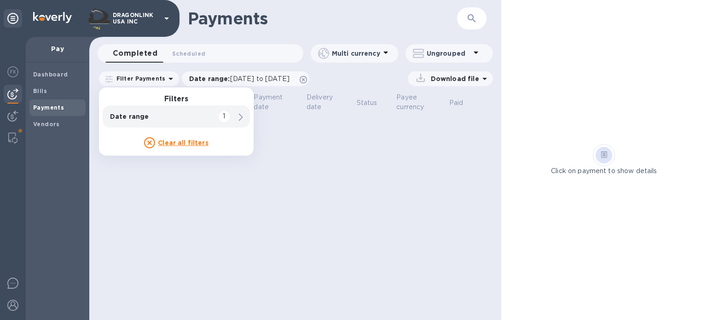
click at [149, 141] on icon at bounding box center [149, 142] width 11 height 11
click at [170, 147] on p "Clear all filters" at bounding box center [183, 142] width 51 height 9
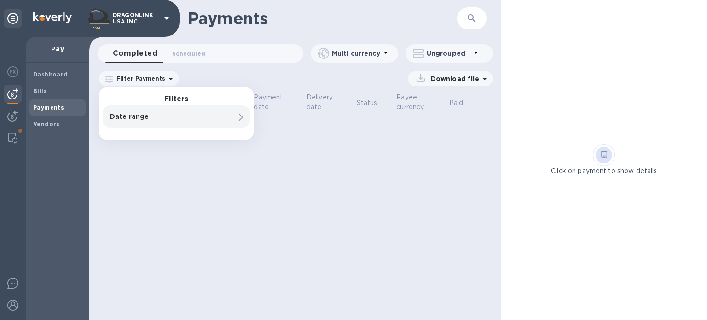
click at [236, 117] on div at bounding box center [240, 116] width 11 height 13
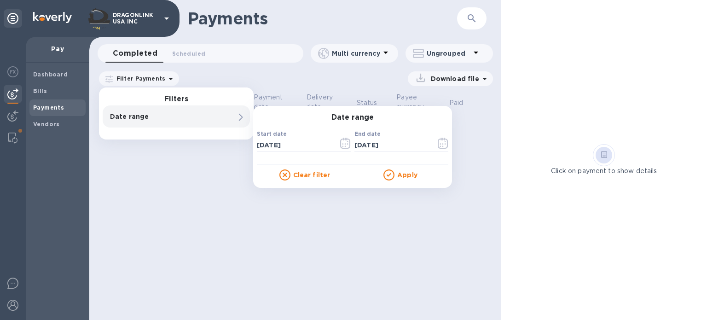
click at [203, 77] on div "Download file" at bounding box center [338, 78] width 309 height 15
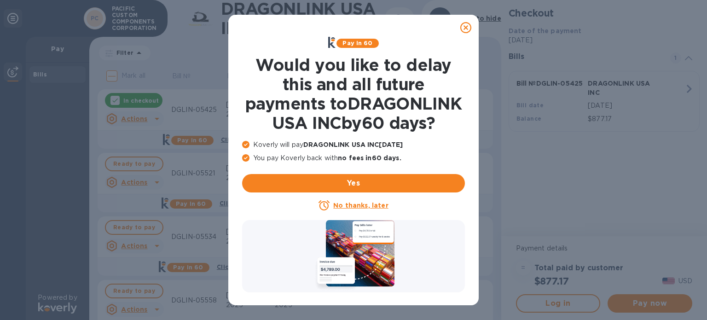
click at [468, 26] on icon at bounding box center [465, 27] width 11 height 11
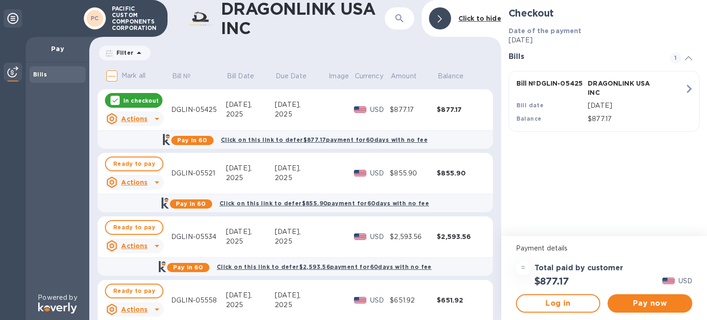
click at [138, 54] on icon at bounding box center [139, 52] width 11 height 11
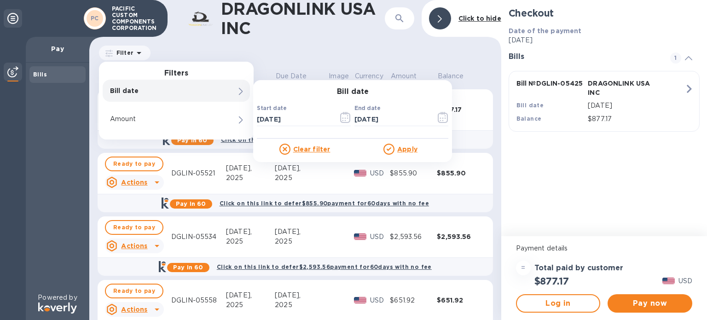
click at [178, 52] on div "Filter Filters Bill date Bill date Start date [DATE] ​ End date [DATE] ​ Clear …" at bounding box center [296, 52] width 396 height 17
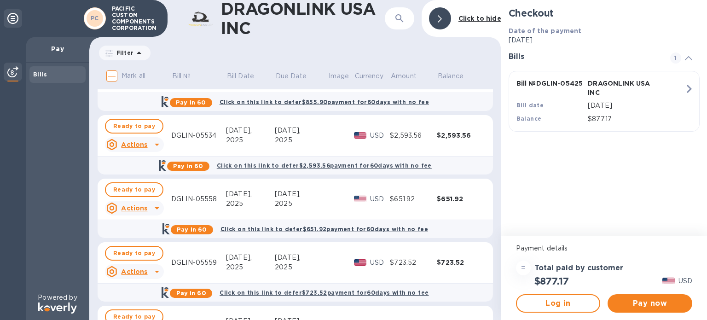
scroll to position [222, 0]
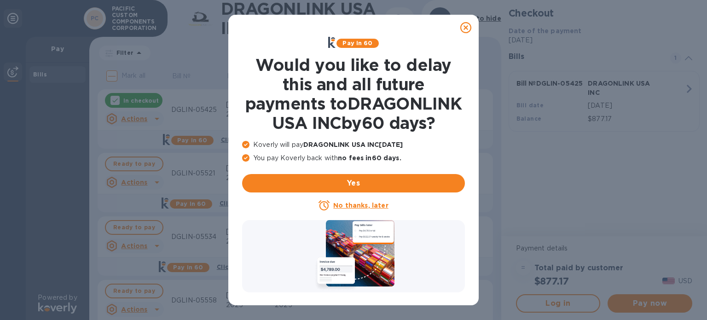
click at [466, 27] on icon at bounding box center [465, 27] width 11 height 11
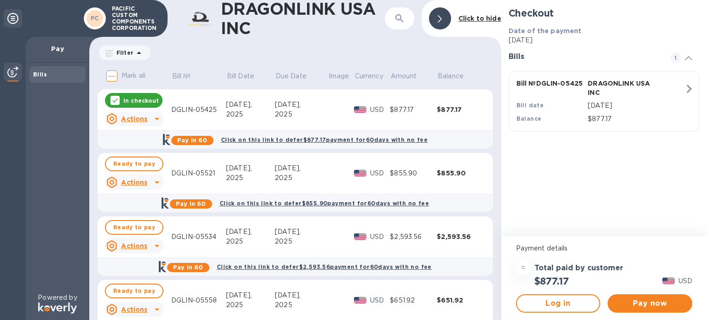
click at [204, 61] on div "Filter Amount" at bounding box center [296, 52] width 396 height 17
click at [130, 58] on div "Filter" at bounding box center [125, 53] width 52 height 15
click at [141, 52] on icon at bounding box center [139, 52] width 11 height 11
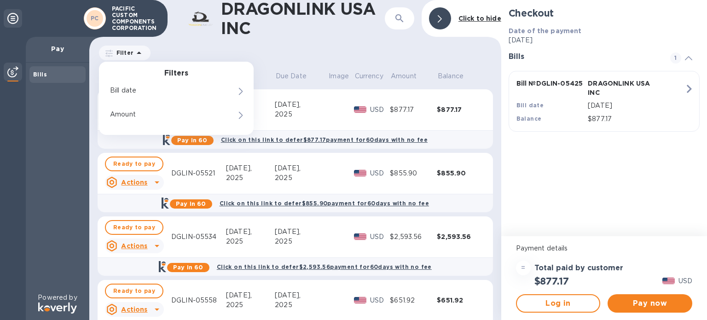
click at [183, 51] on div "Filter Filters Bill date Amount Amount" at bounding box center [296, 52] width 396 height 17
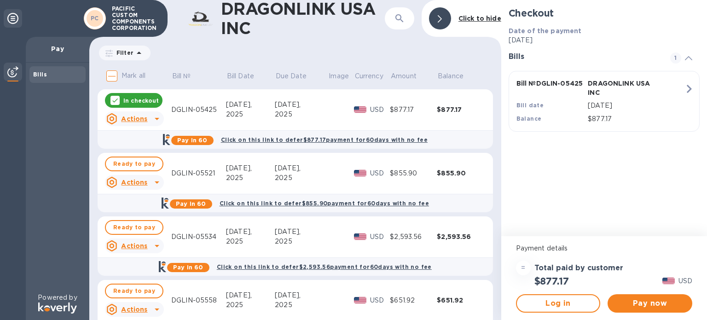
click at [111, 100] on icon at bounding box center [114, 100] width 7 height 7
